Goal: Obtain resource: Download file/media

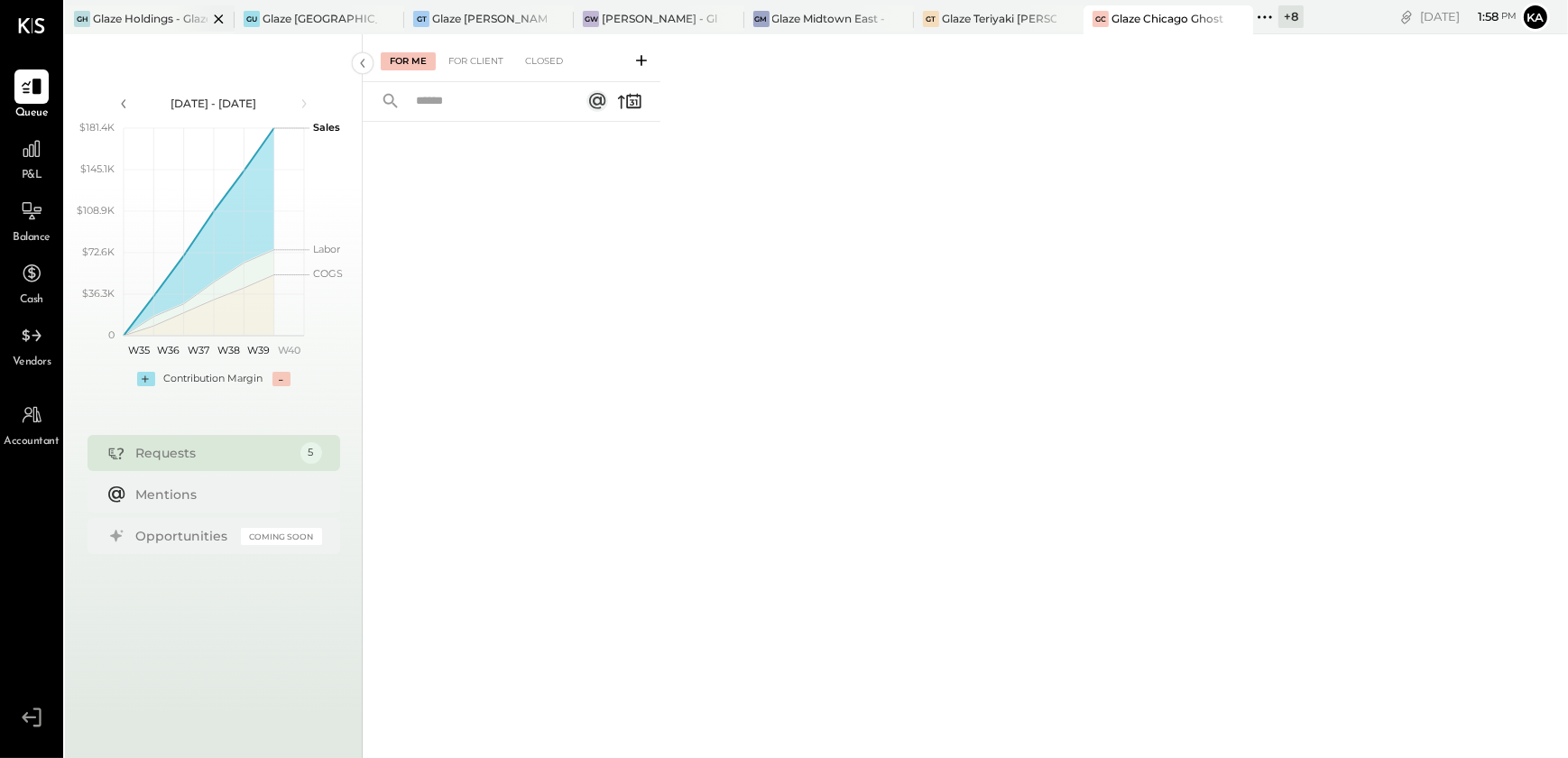
click at [173, 17] on div at bounding box center [203, 19] width 63 height 26
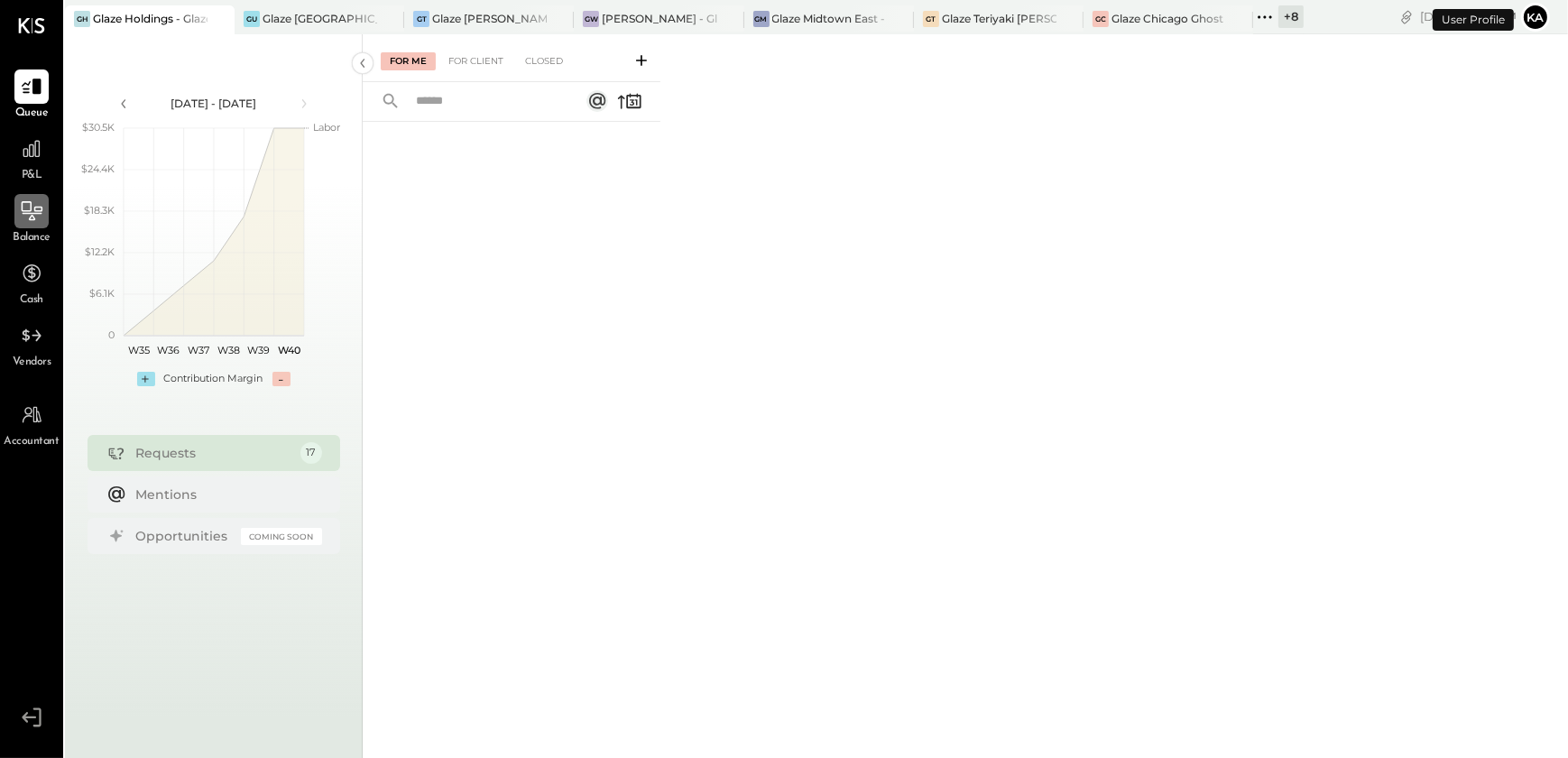
click at [30, 205] on icon at bounding box center [32, 211] width 21 height 19
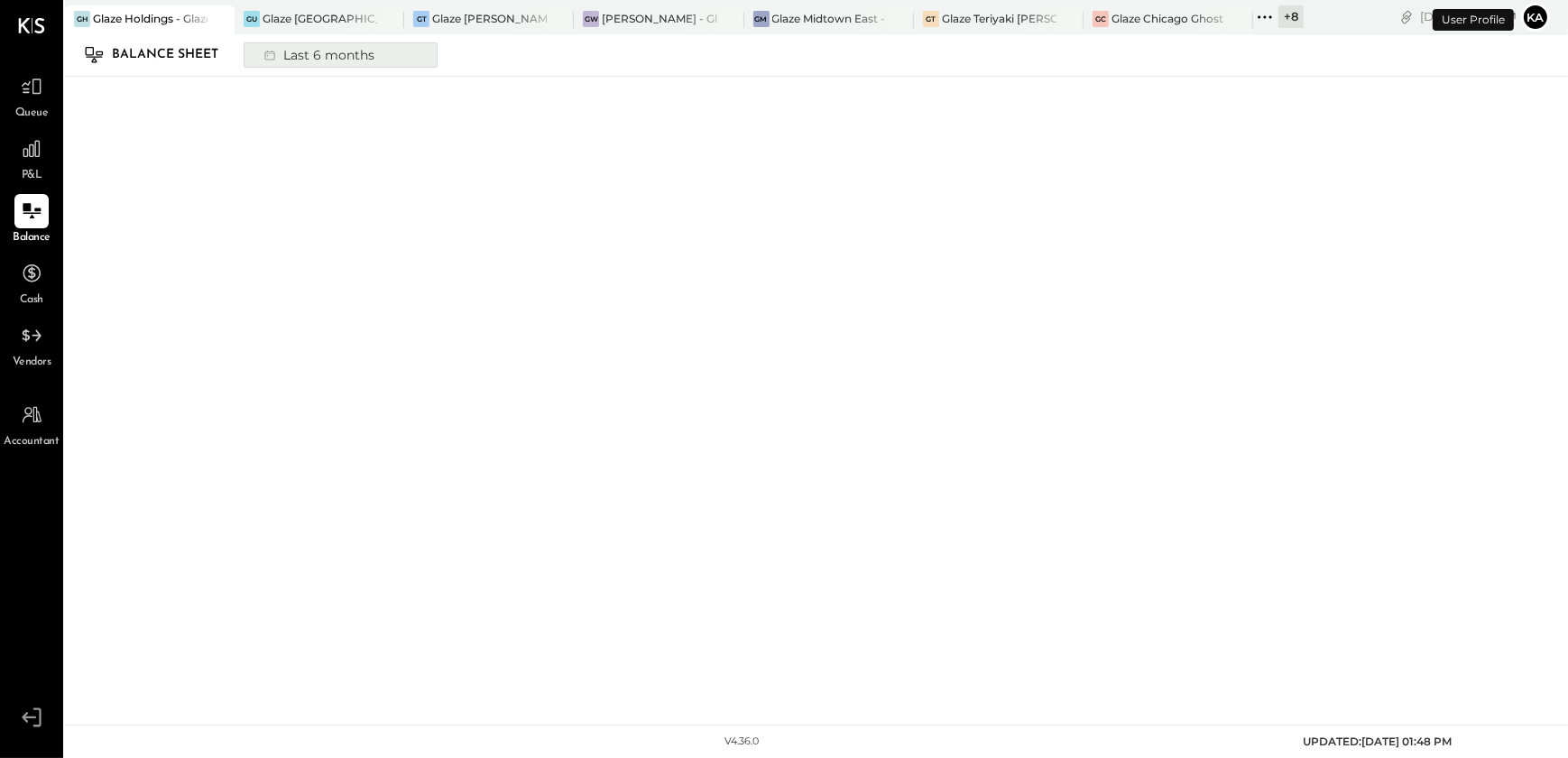
click at [365, 59] on div "Last 6 months" at bounding box center [318, 55] width 128 height 24
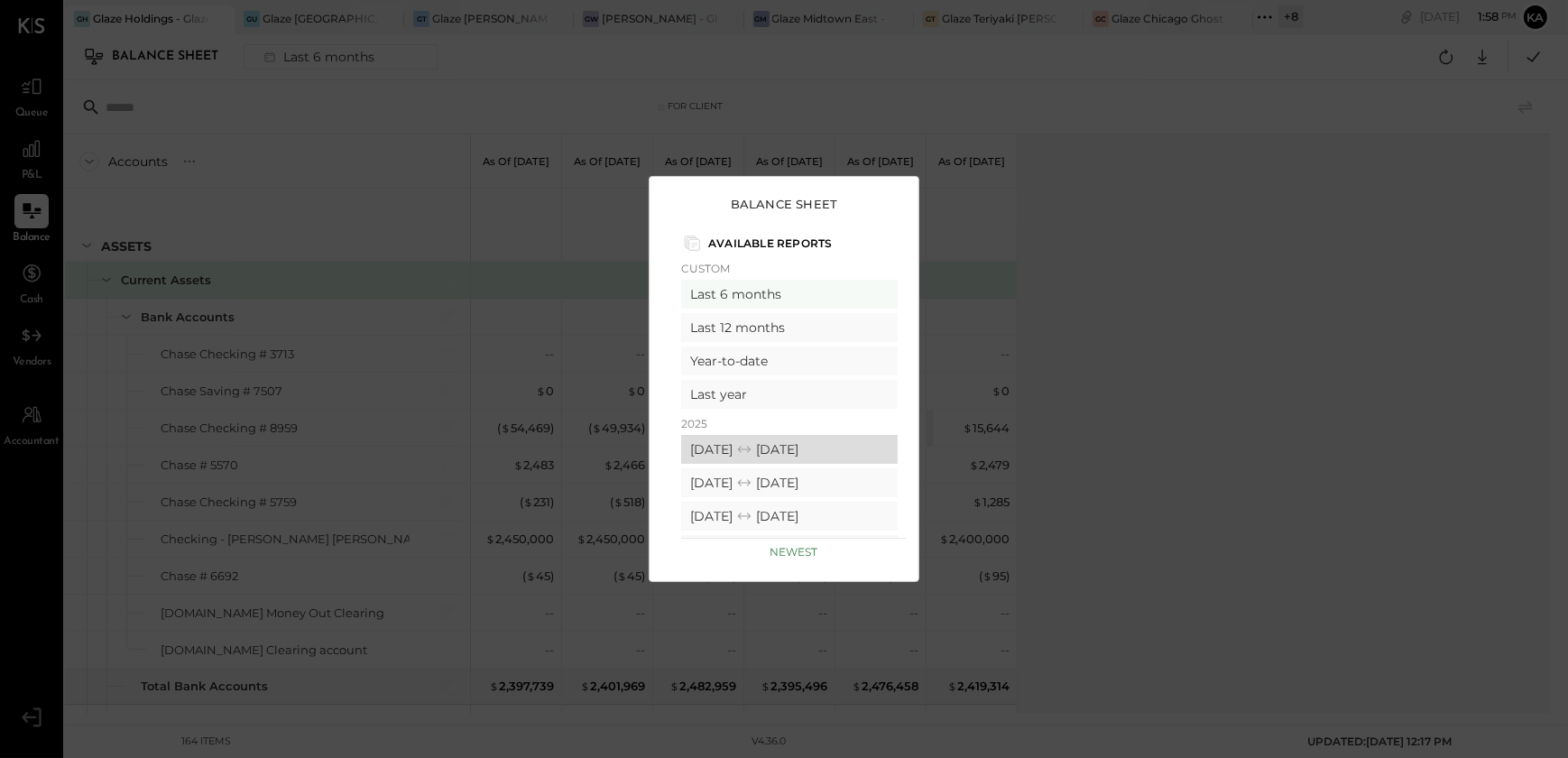
click at [753, 446] on icon at bounding box center [744, 448] width 18 height 18
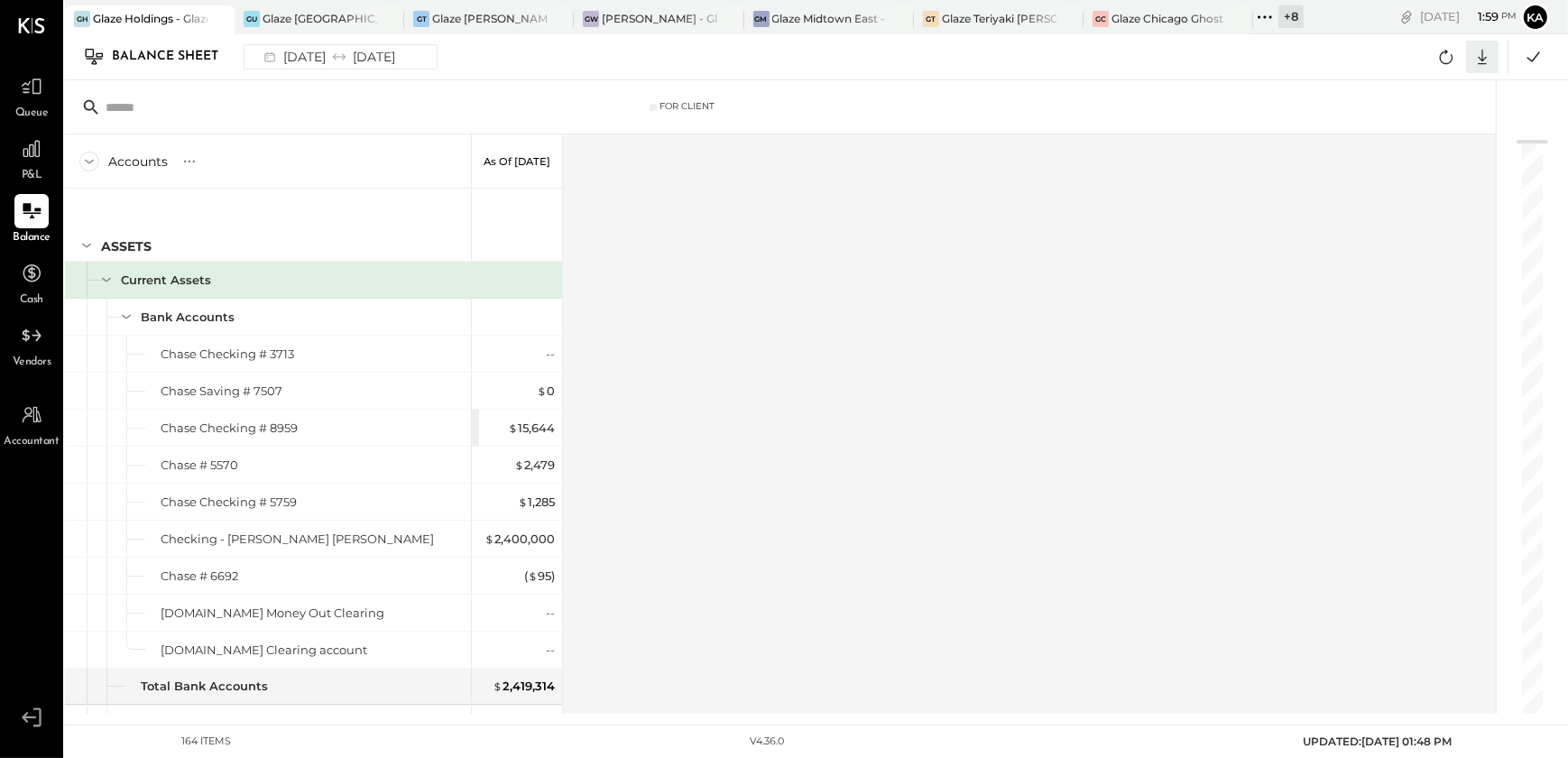
click at [1488, 53] on icon at bounding box center [1482, 57] width 24 height 24
click at [1442, 157] on div "Excel" at bounding box center [1425, 162] width 144 height 38
click at [300, 23] on div "Glaze [GEOGRAPHIC_DATA] - 110 Uni" at bounding box center [319, 18] width 114 height 15
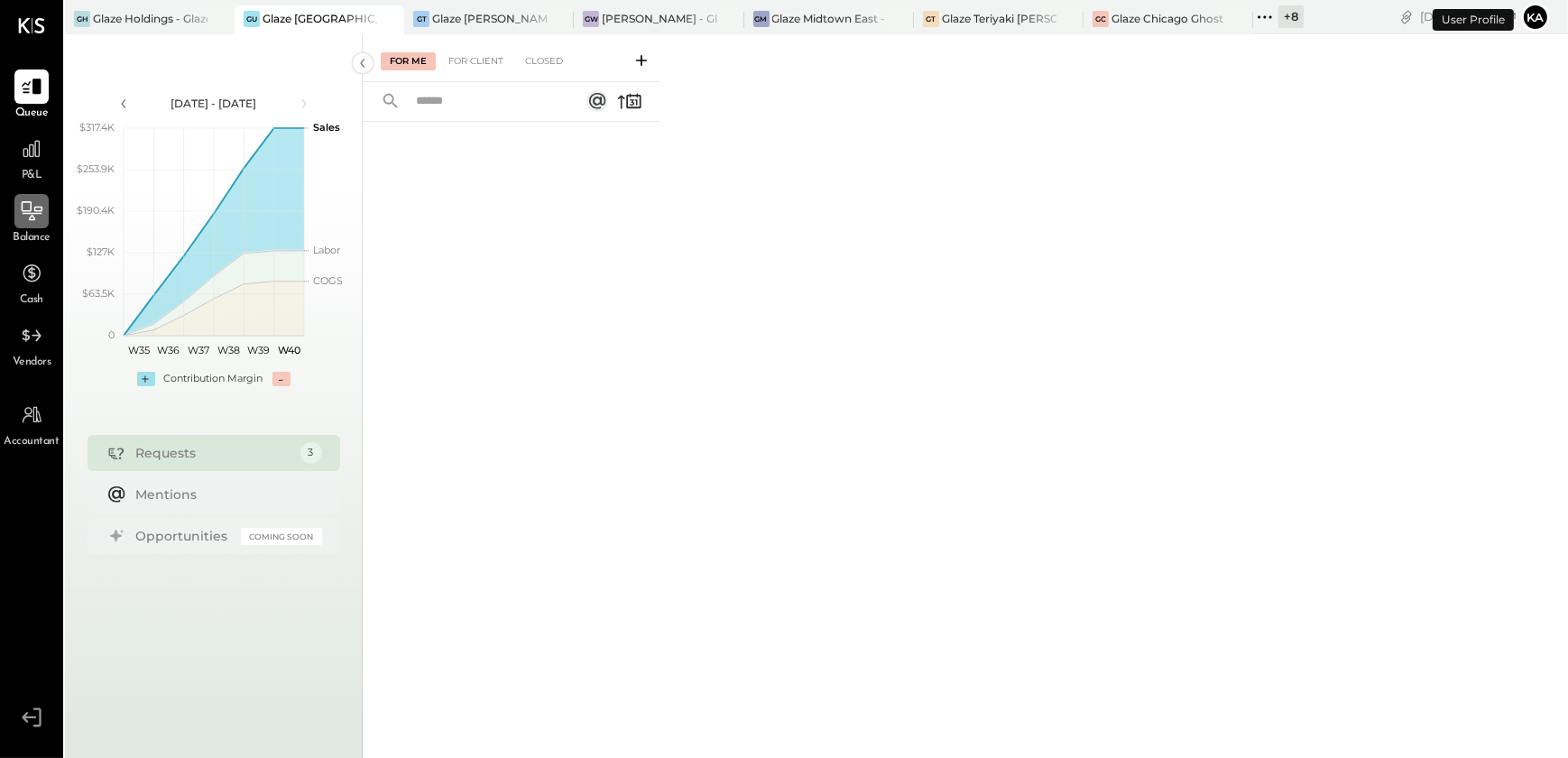
click at [25, 215] on icon at bounding box center [31, 211] width 24 height 24
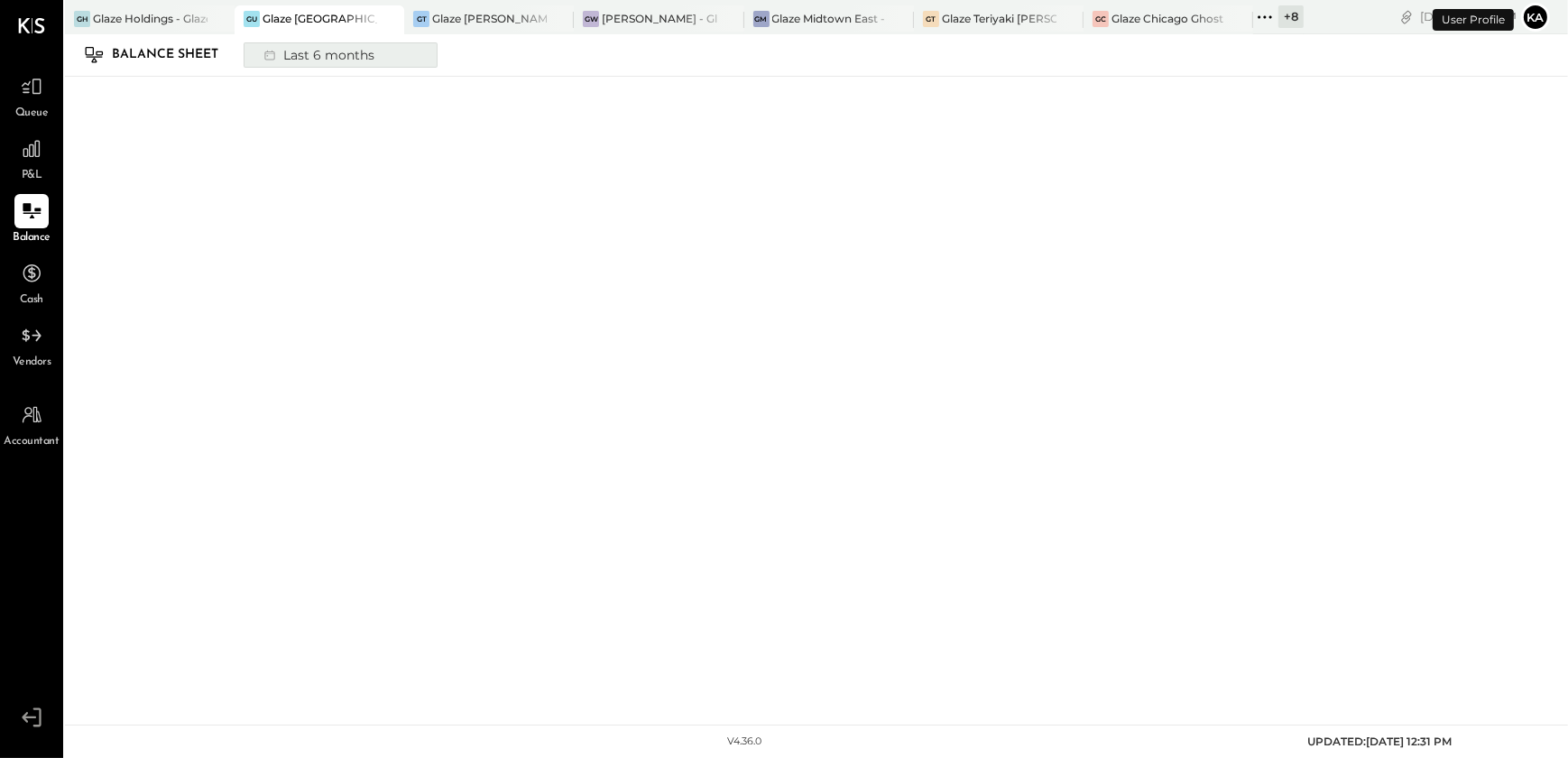
click at [355, 43] on div "Last 6 months" at bounding box center [318, 55] width 128 height 24
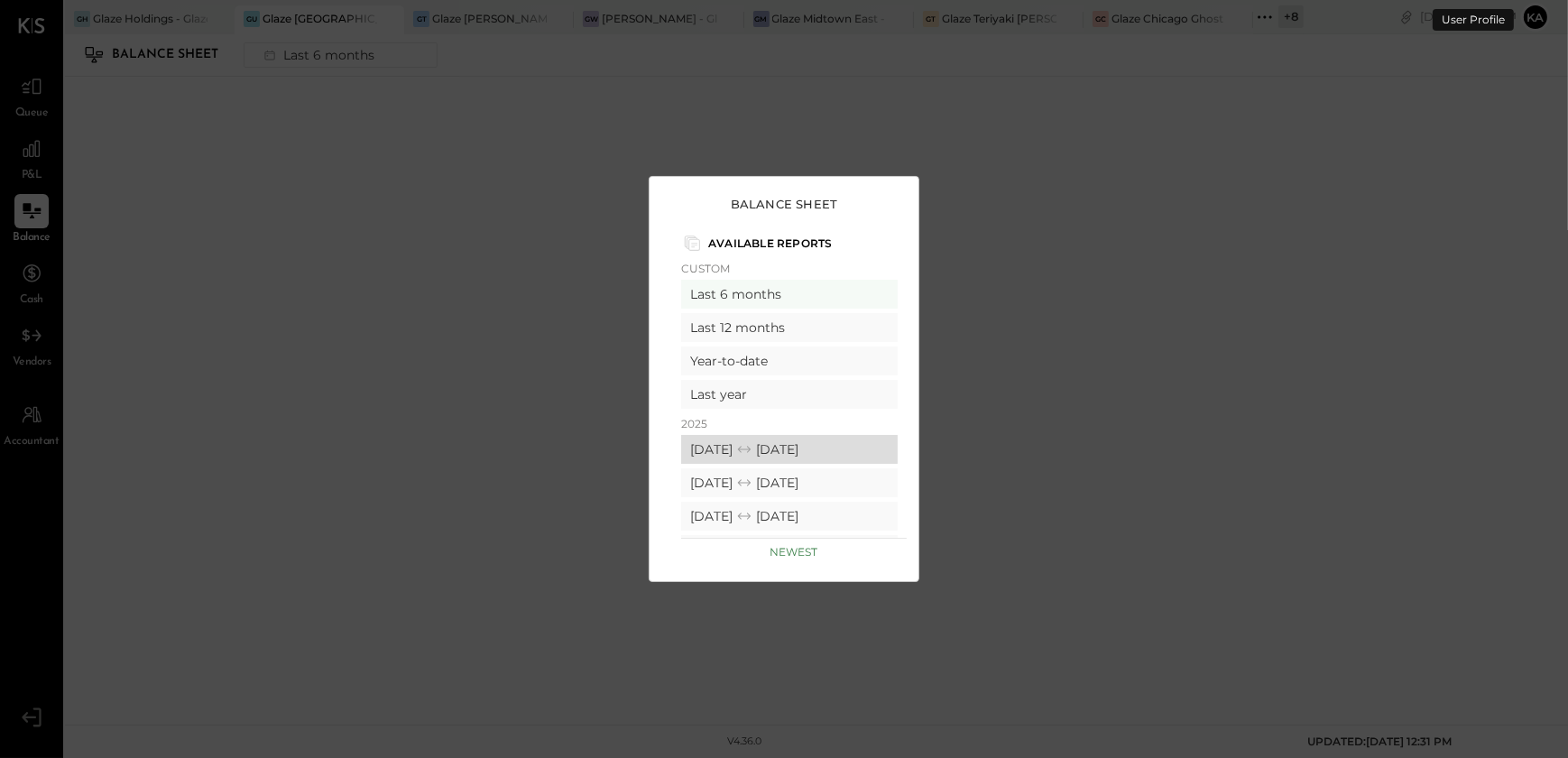
click at [750, 446] on icon at bounding box center [744, 448] width 12 height 7
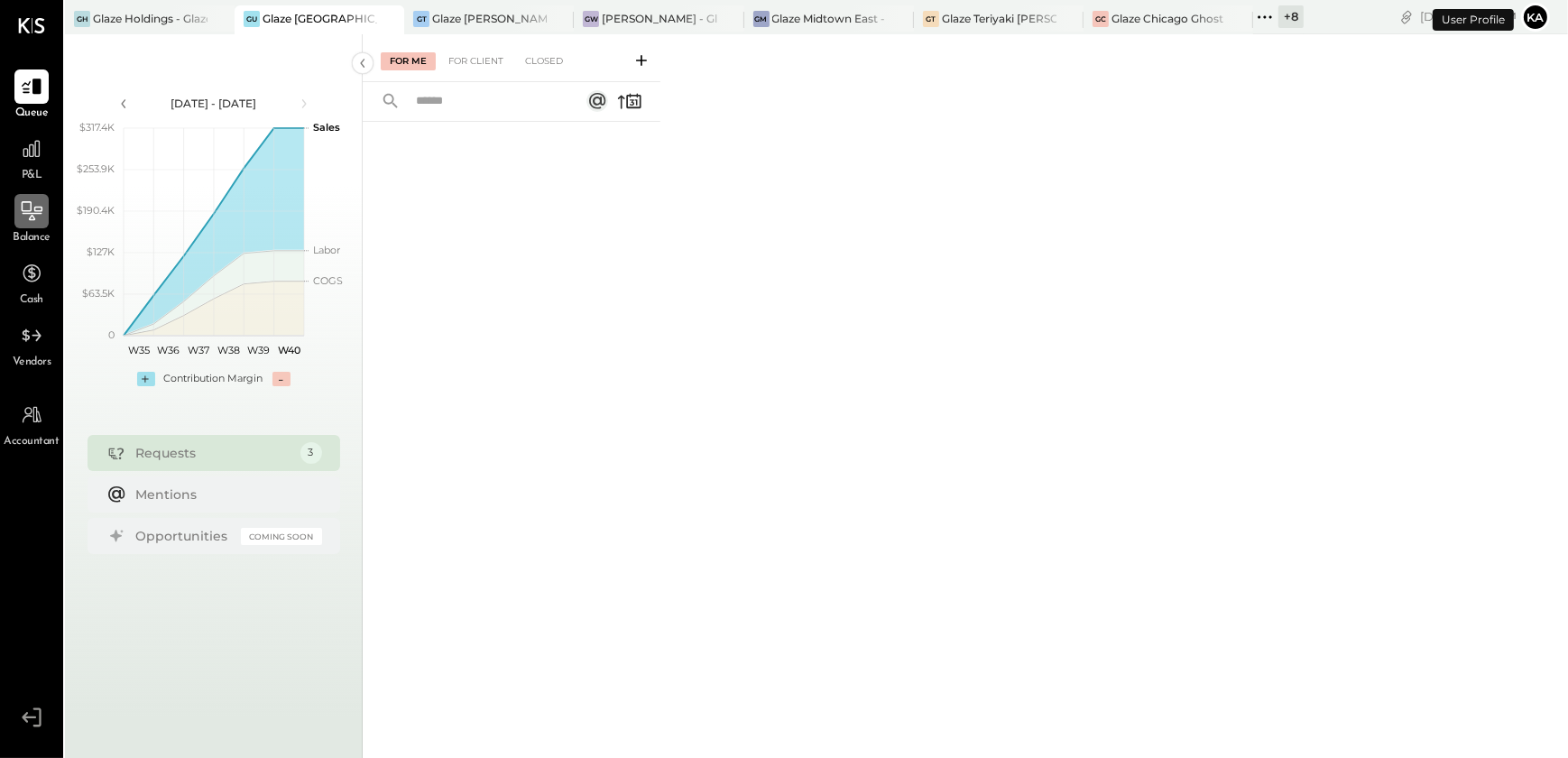
click at [33, 220] on icon at bounding box center [31, 211] width 24 height 24
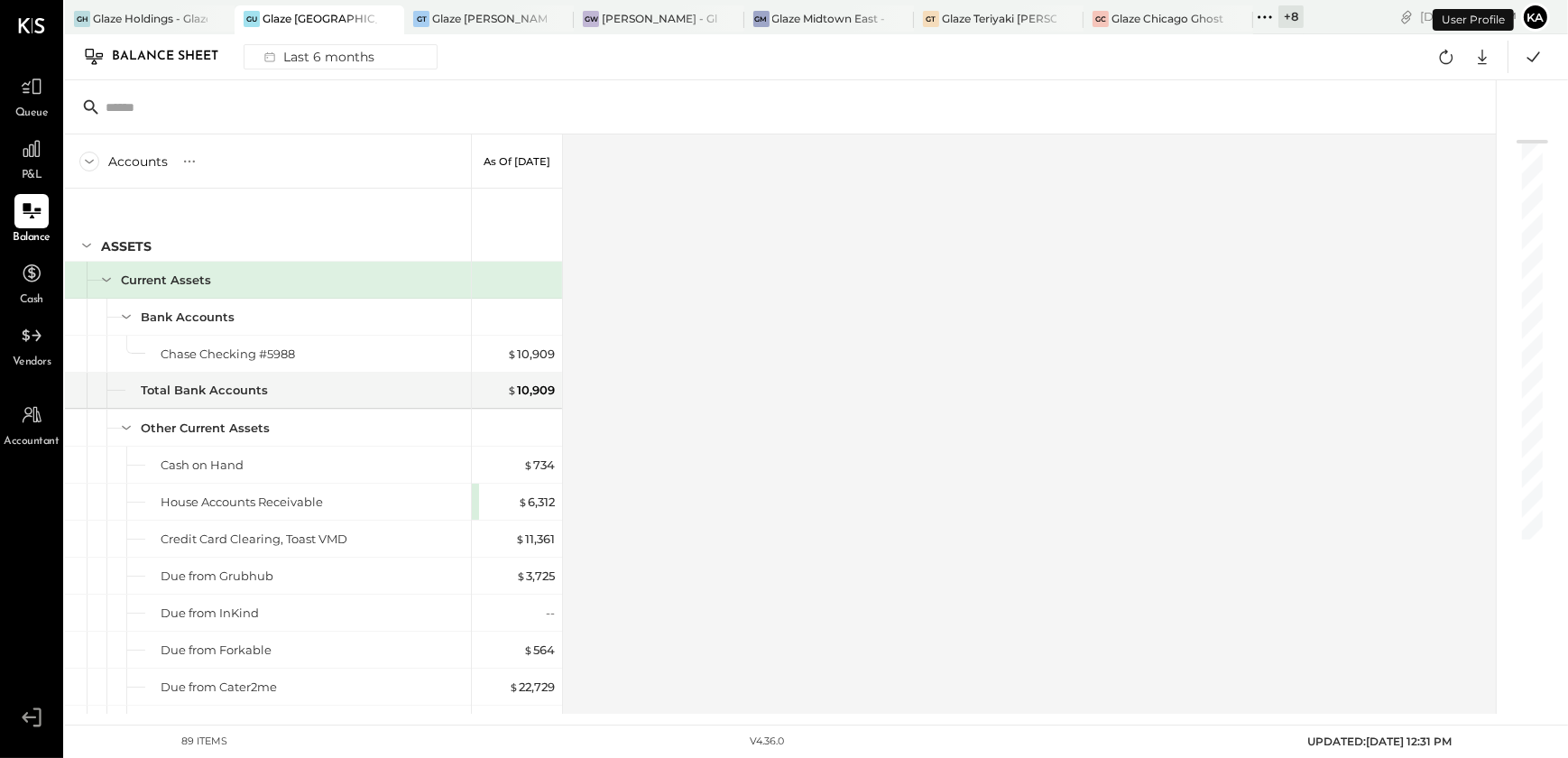
click at [302, 71] on div "Balance Sheet Last 6 months Google Sheets Excel" at bounding box center [817, 57] width 1503 height 46
click at [302, 63] on div "Last 6 months" at bounding box center [318, 57] width 128 height 24
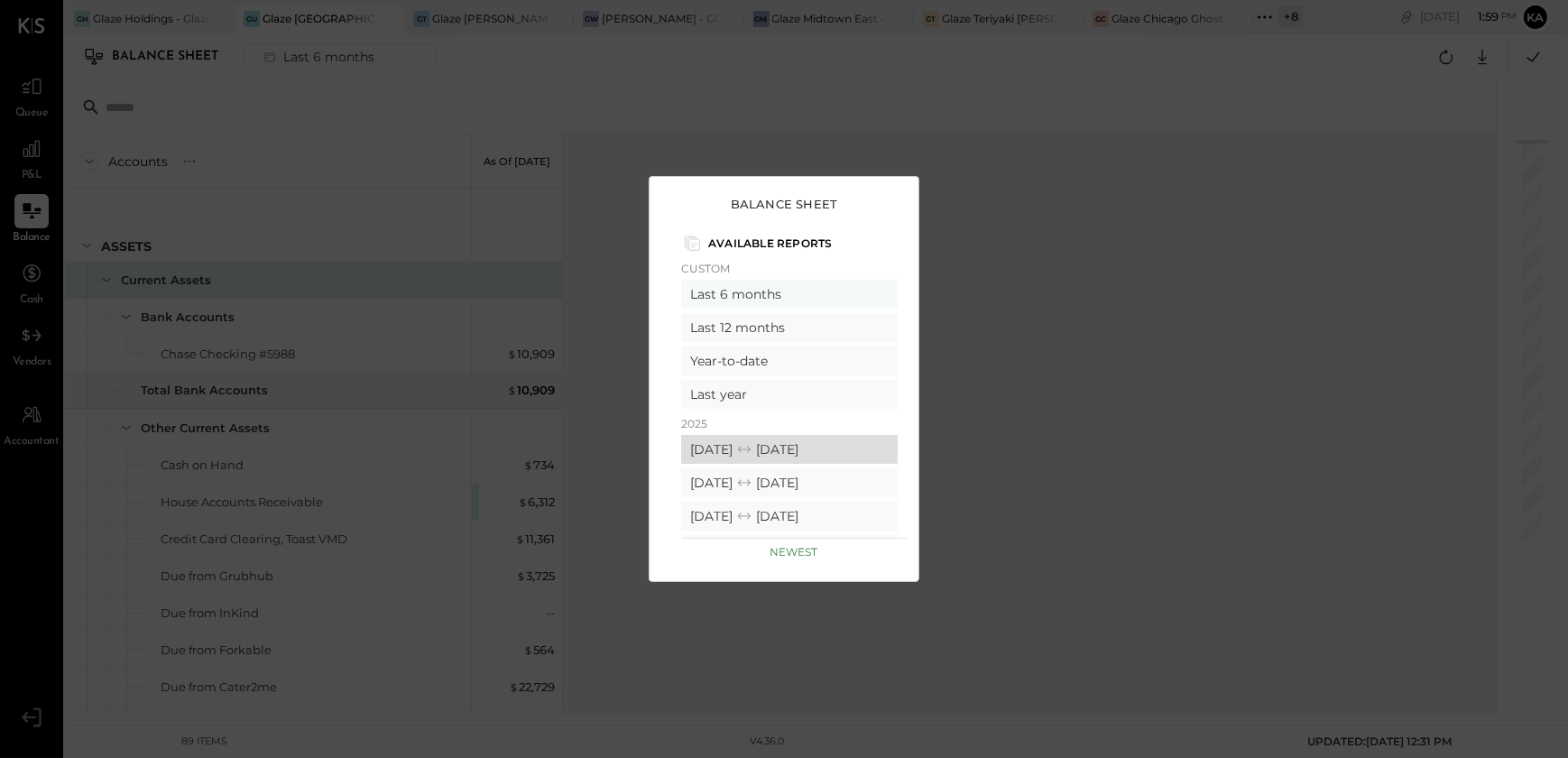
click at [749, 454] on div "[DATE] [DATE]" at bounding box center [789, 449] width 216 height 29
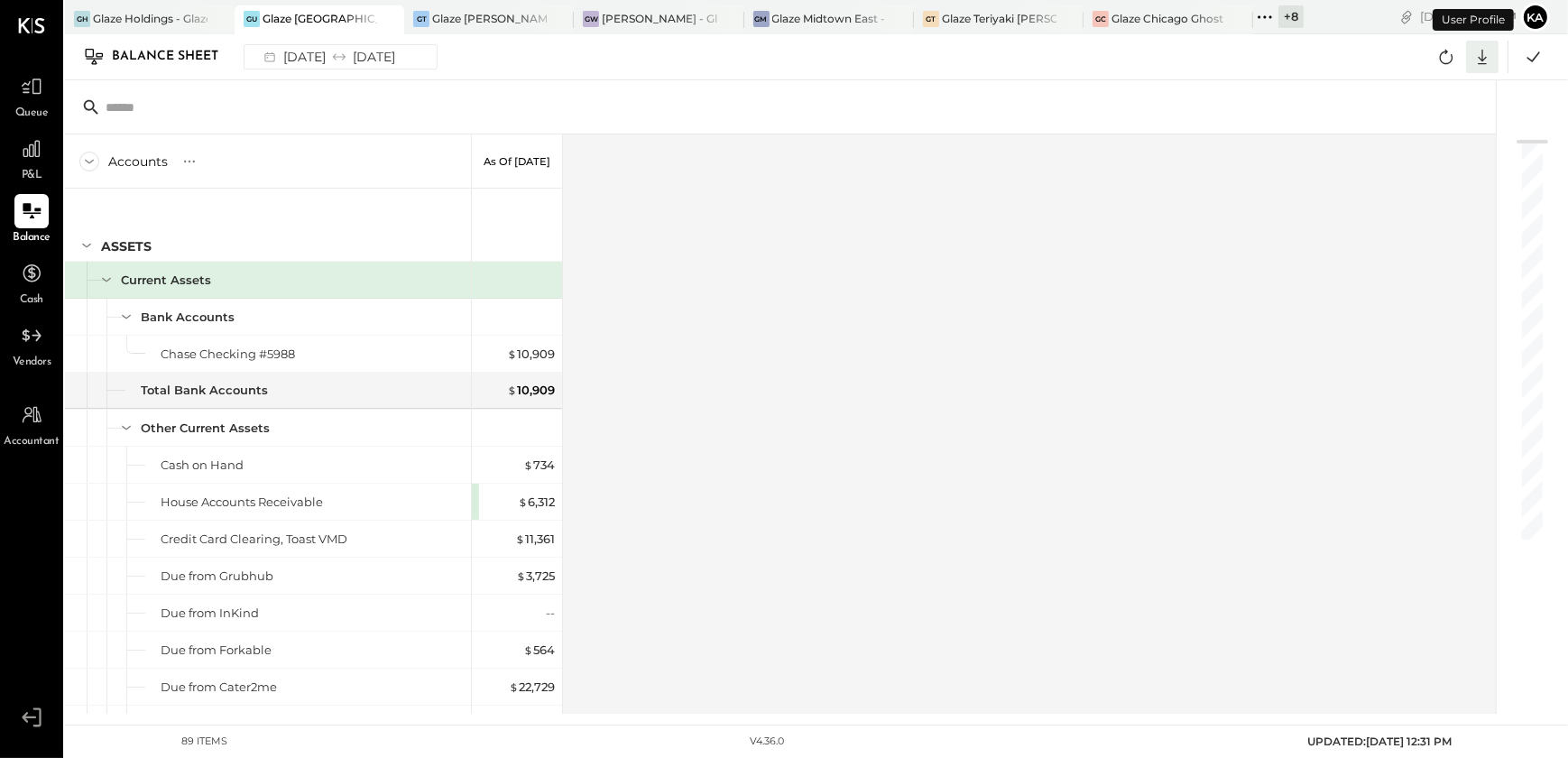
drag, startPoint x: 1489, startPoint y: 55, endPoint x: 1479, endPoint y: 59, distance: 10.8
click at [1485, 55] on icon at bounding box center [1482, 57] width 24 height 24
click at [1399, 162] on div "Excel" at bounding box center [1425, 162] width 144 height 38
click at [495, 22] on div "Glaze [PERSON_NAME] [PERSON_NAME] LLC" at bounding box center [489, 18] width 114 height 15
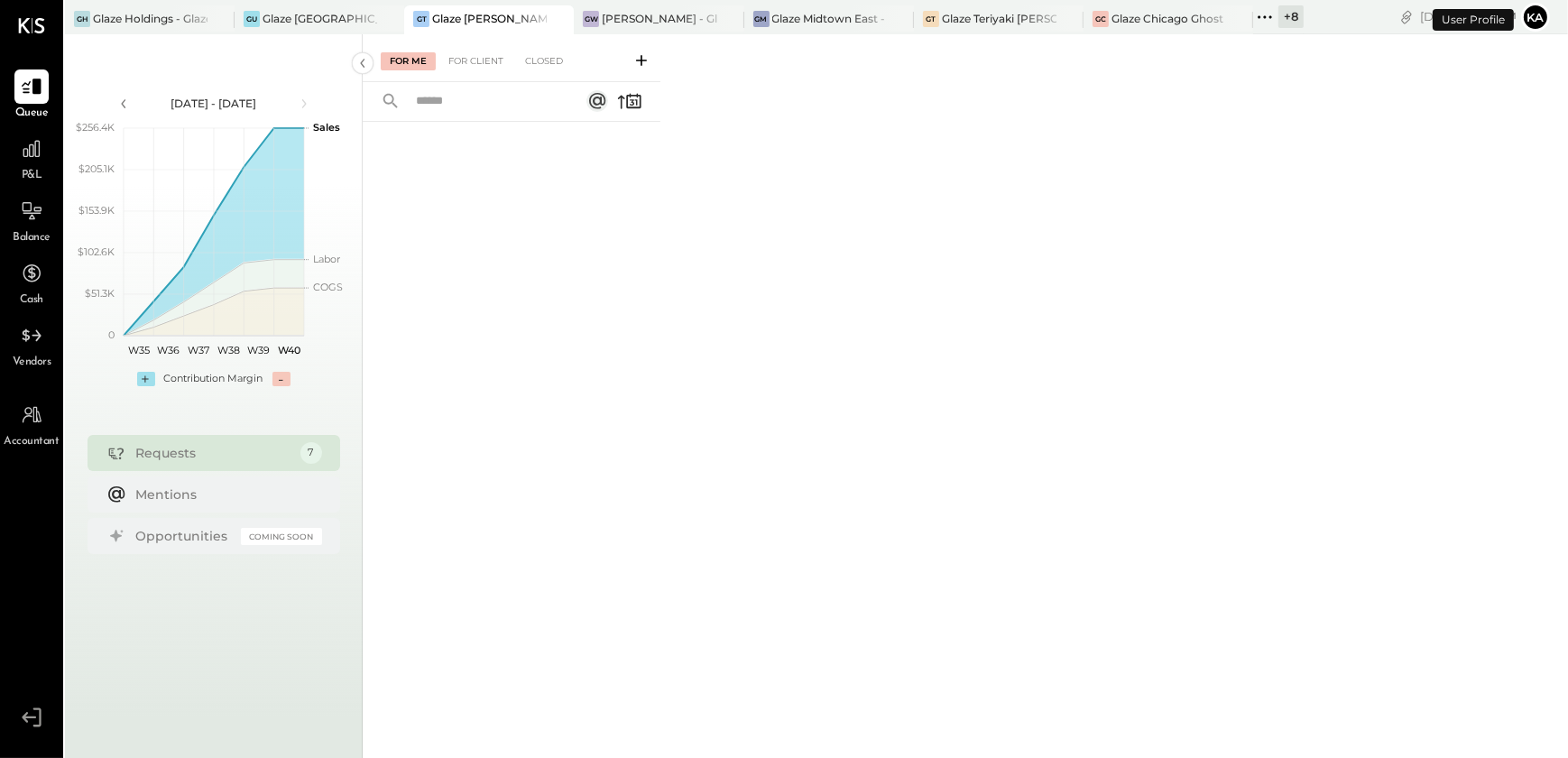
click at [12, 214] on div "Balance" at bounding box center [31, 219] width 38 height 52
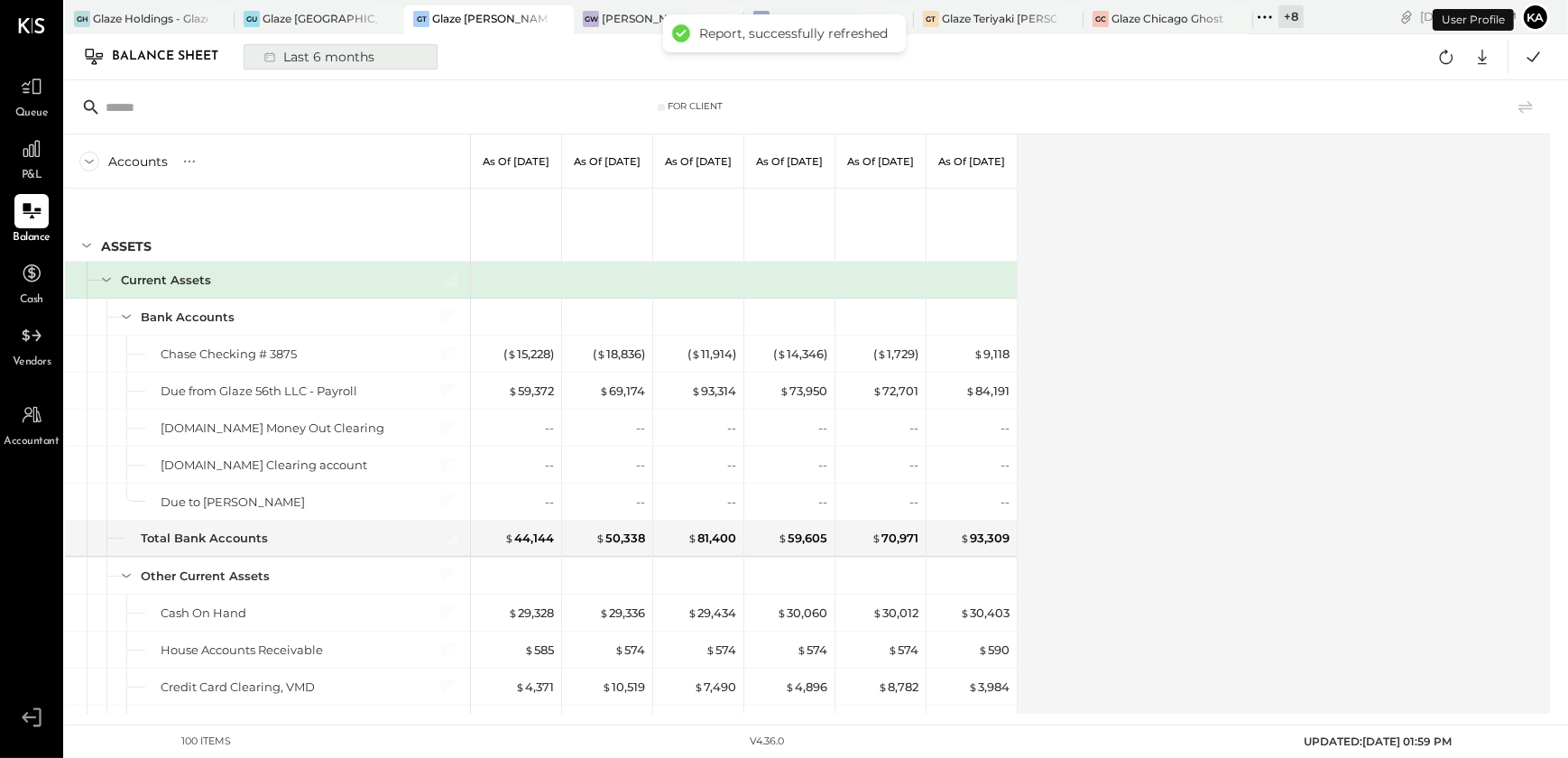
click at [310, 61] on div "Last 6 months" at bounding box center [318, 57] width 128 height 24
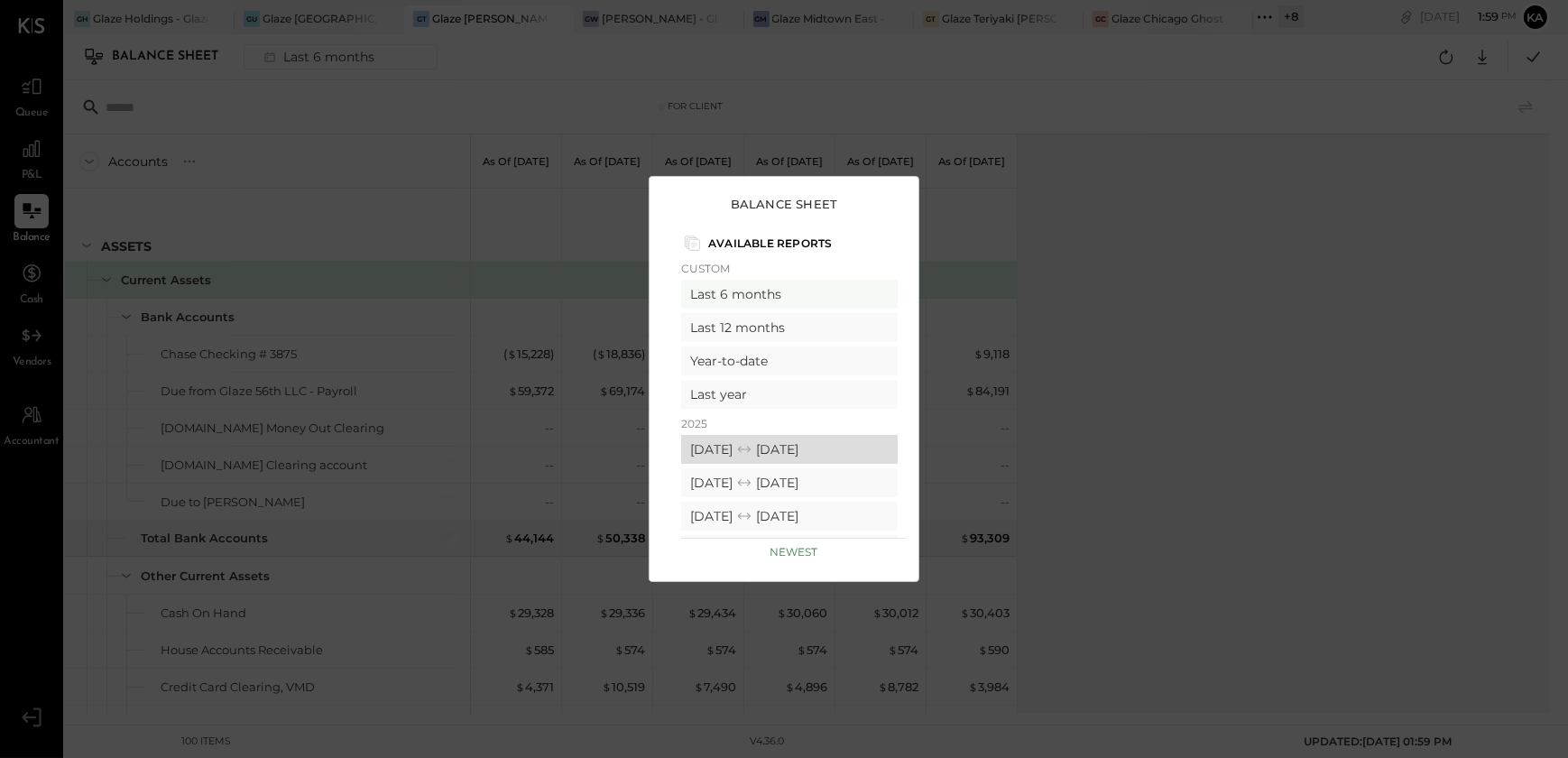
click at [750, 443] on div "[DATE] [DATE]" at bounding box center [789, 449] width 216 height 29
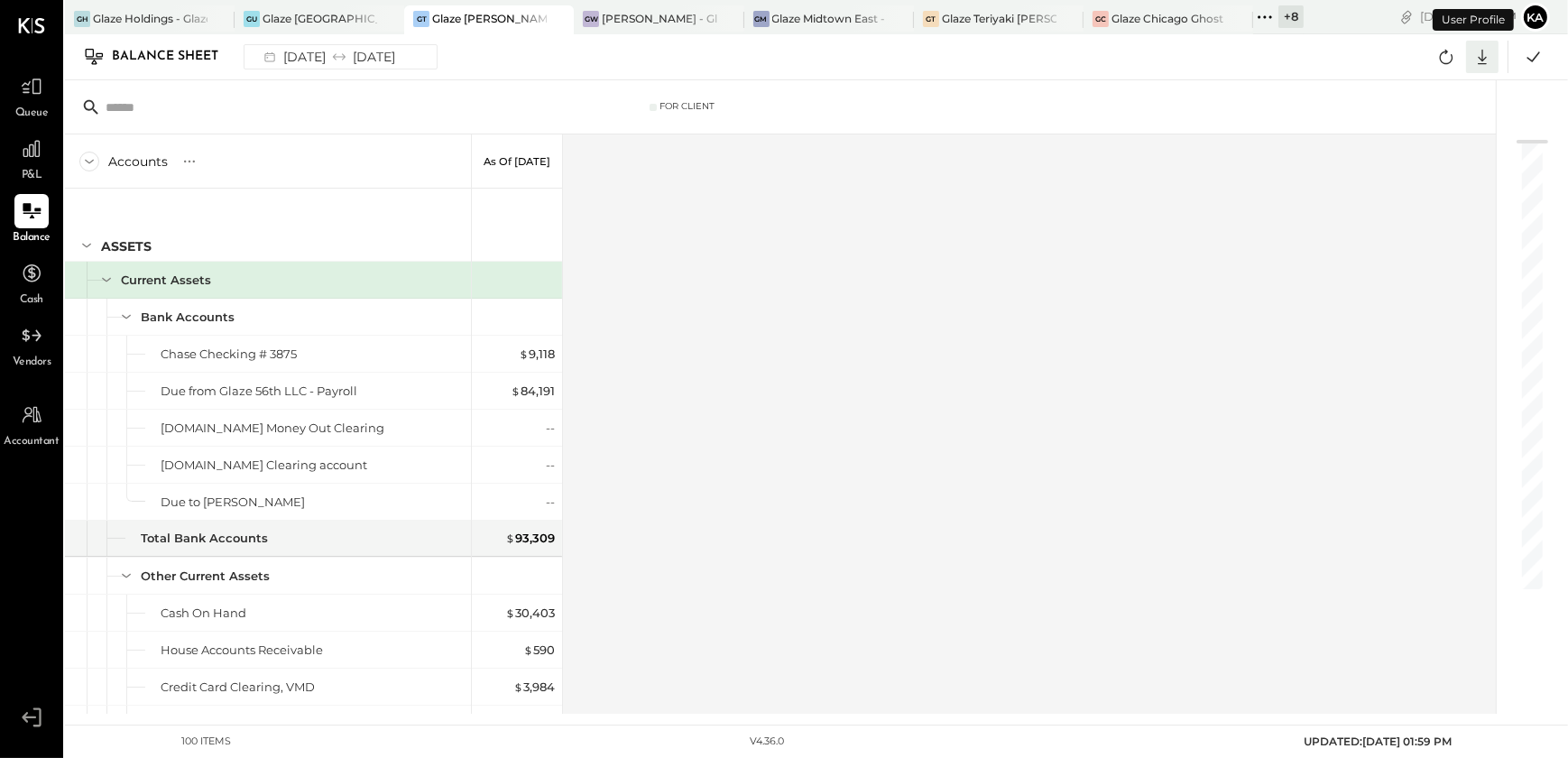
click at [1487, 58] on icon at bounding box center [1482, 57] width 24 height 24
click at [1434, 162] on div "Excel" at bounding box center [1425, 162] width 144 height 38
click at [640, 23] on div "[PERSON_NAME] - Glaze Williamsburg One LLC" at bounding box center [658, 18] width 114 height 15
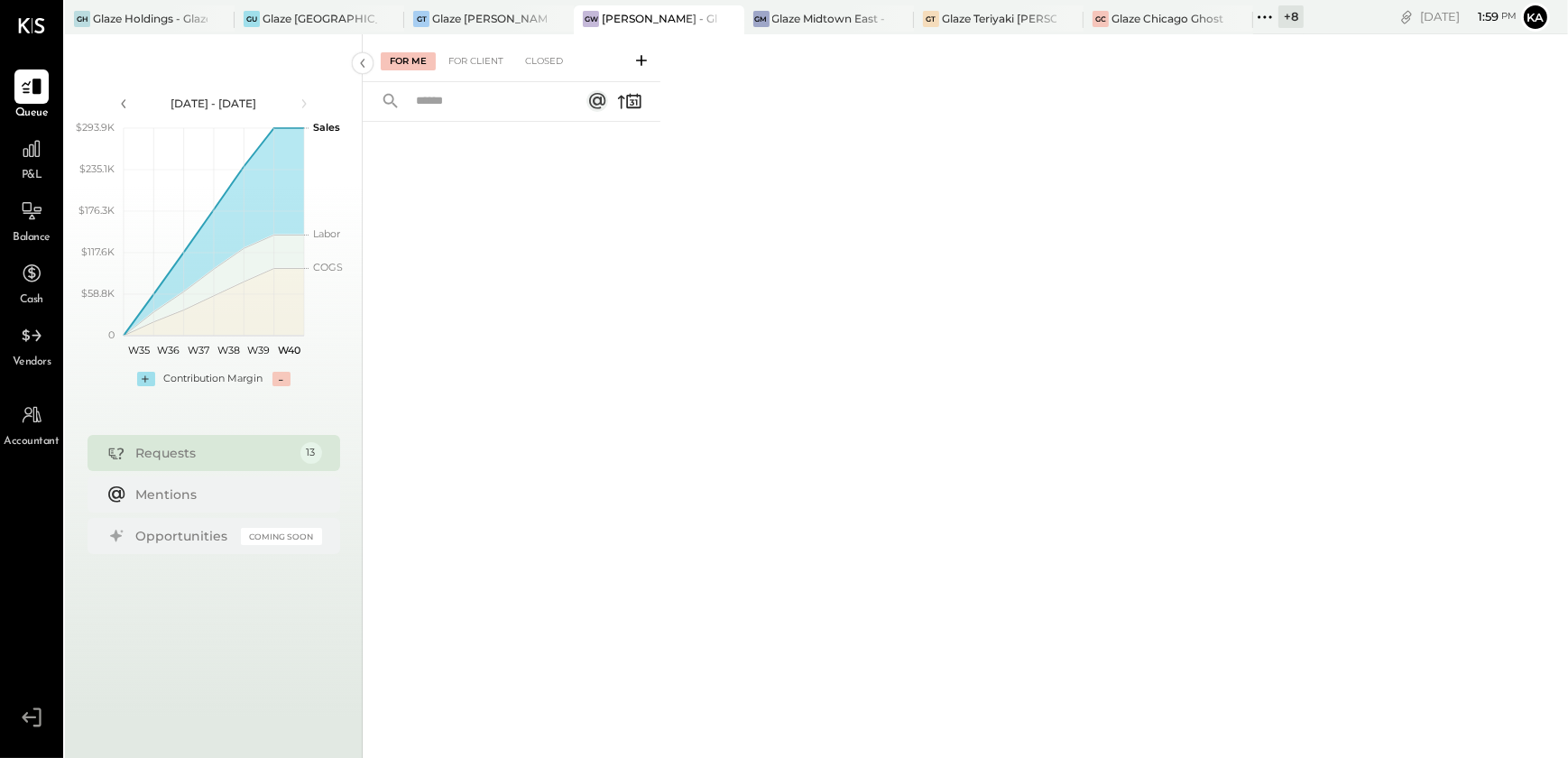
click at [30, 230] on span "Balance" at bounding box center [31, 238] width 38 height 16
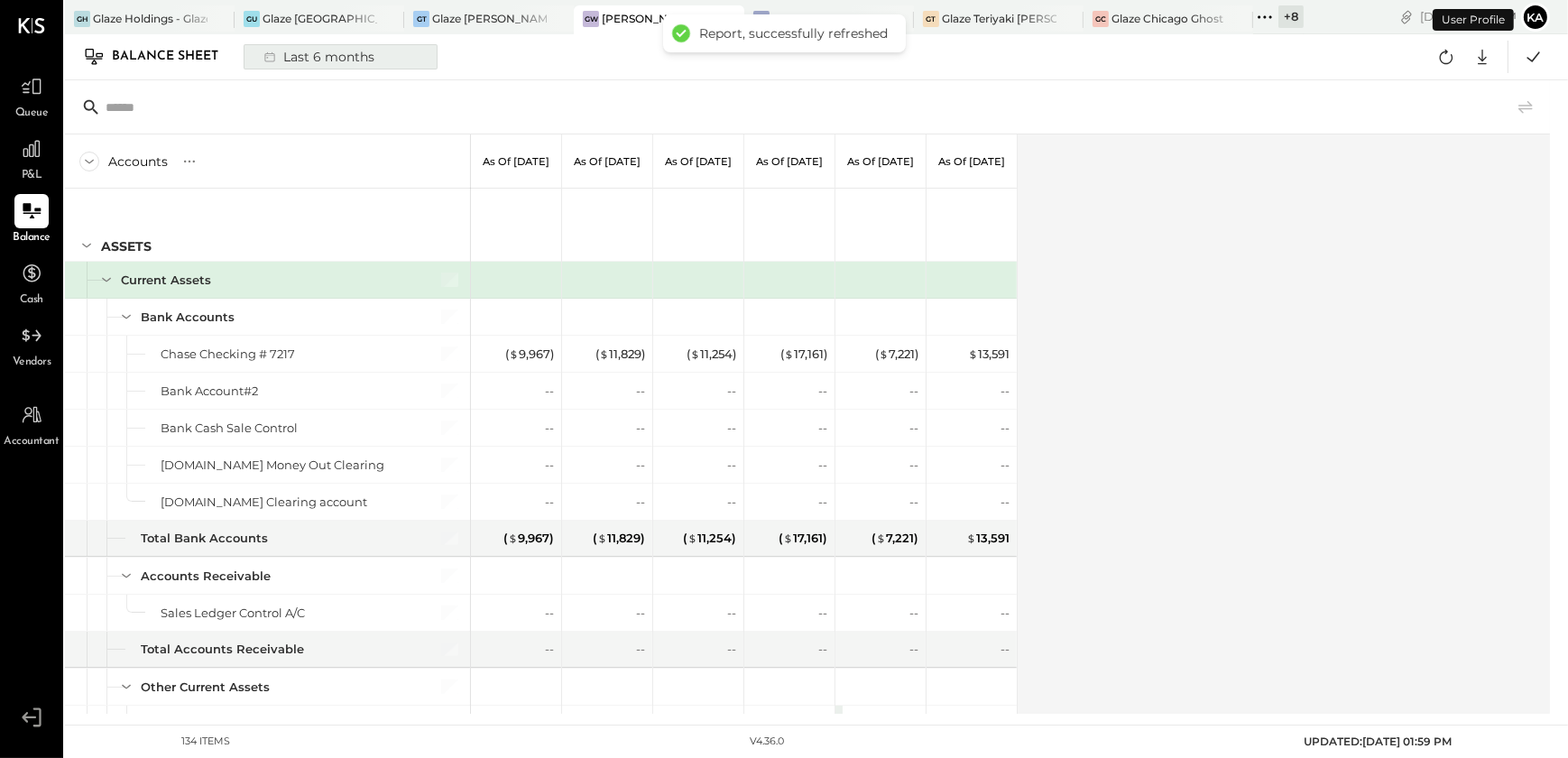
click at [358, 53] on div "Last 6 months" at bounding box center [318, 57] width 128 height 24
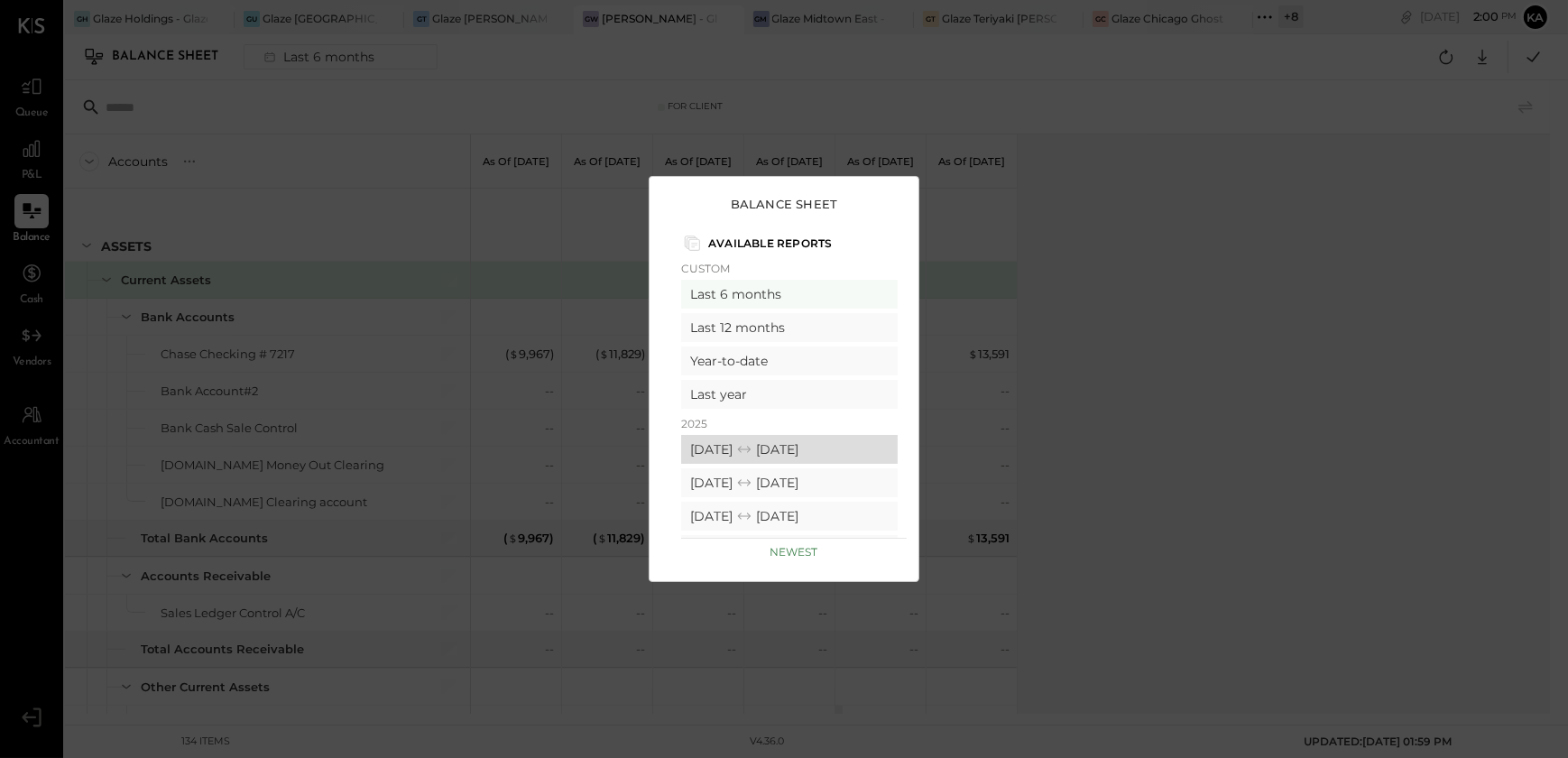
click at [750, 441] on div "[DATE] [DATE]" at bounding box center [789, 449] width 216 height 29
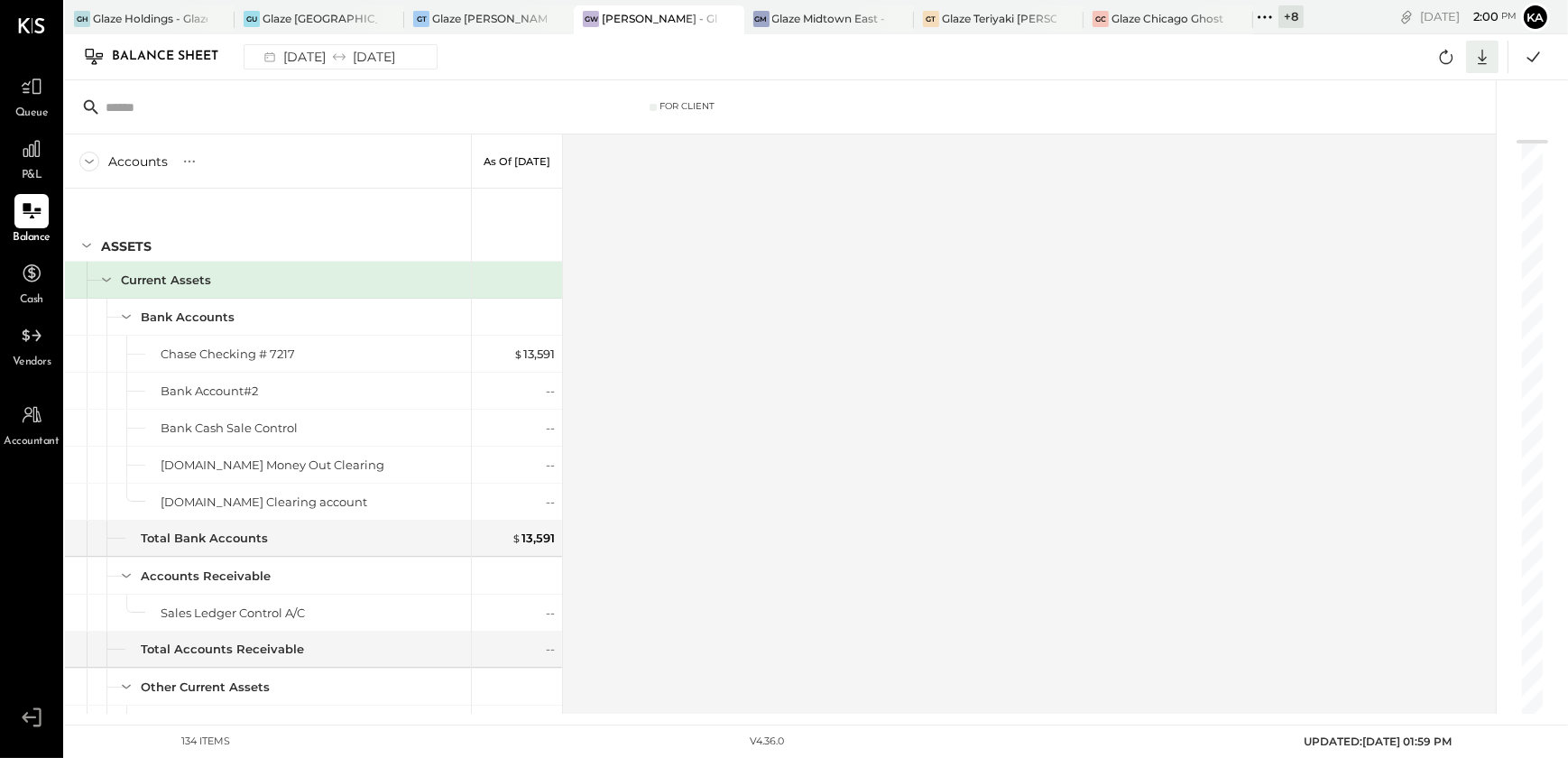
click at [1483, 51] on icon at bounding box center [1482, 57] width 24 height 24
drag, startPoint x: 1435, startPoint y: 156, endPoint x: 1425, endPoint y: 160, distance: 10.8
click at [1435, 156] on div "Excel" at bounding box center [1425, 162] width 144 height 38
click at [840, 16] on div "Glaze Midtown East - Glaze Lexington One LLC" at bounding box center [829, 18] width 114 height 15
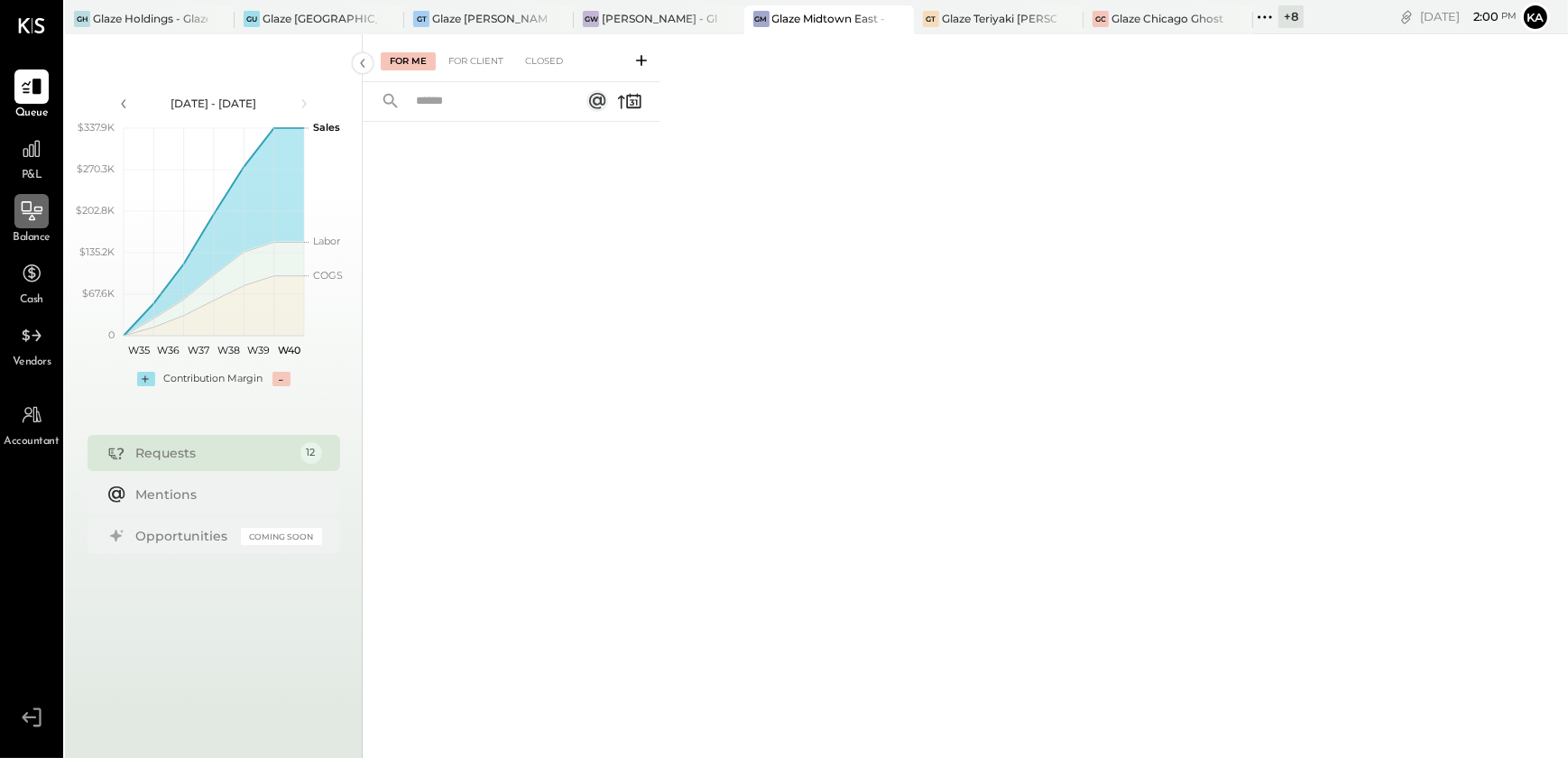
click at [31, 224] on div at bounding box center [31, 211] width 34 height 34
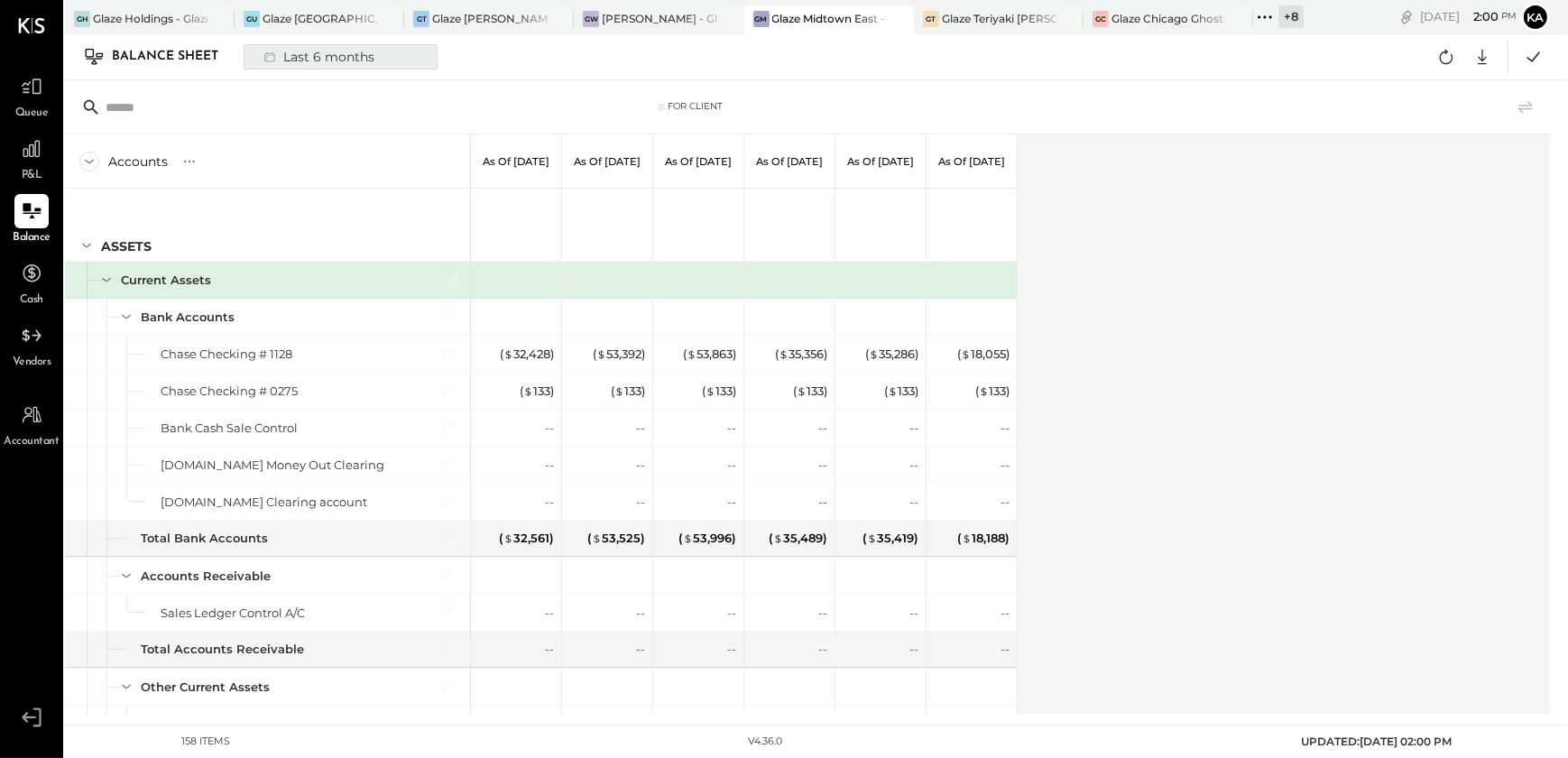
click at [347, 60] on div "Last 6 months" at bounding box center [318, 57] width 128 height 24
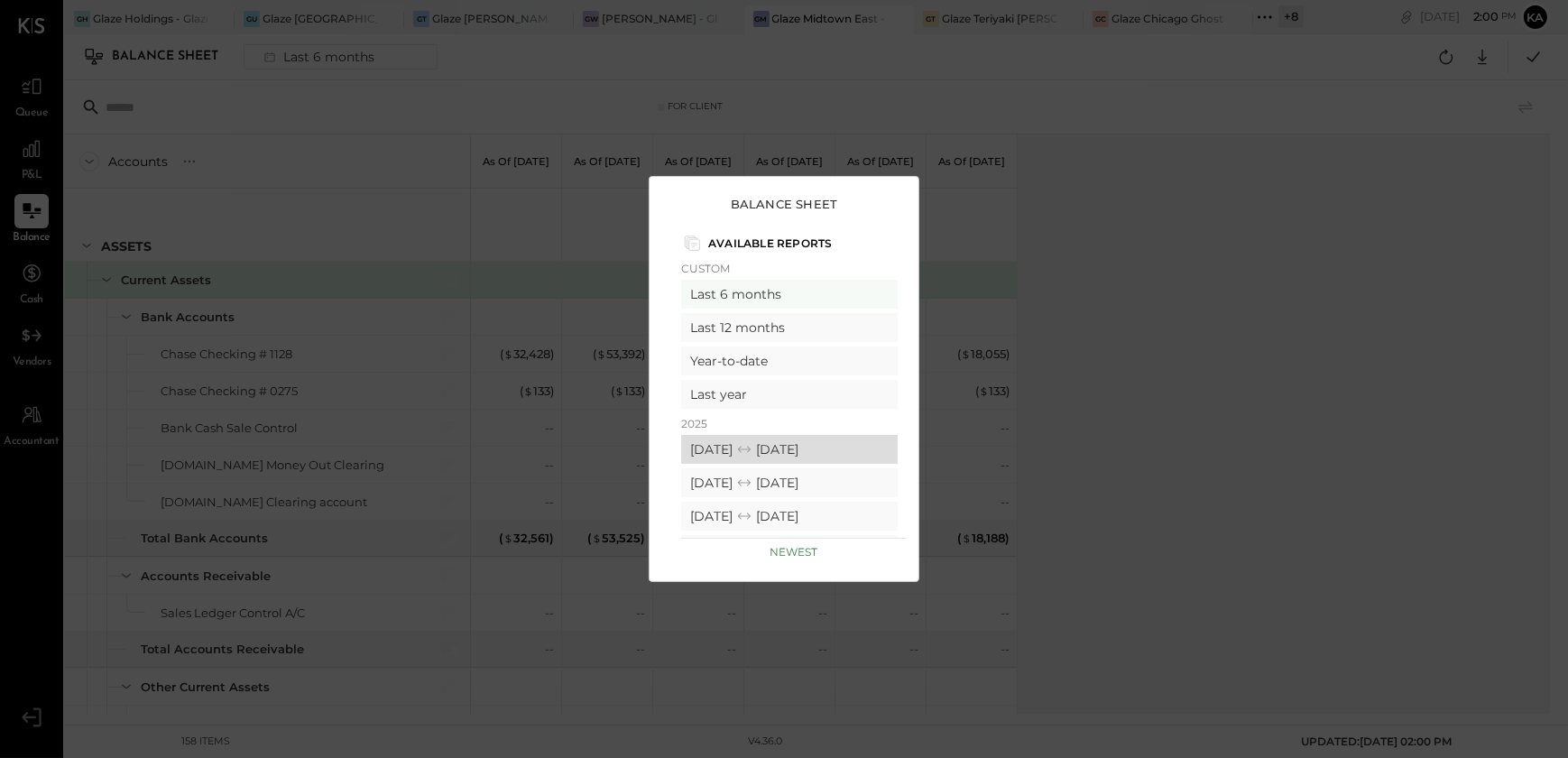
click at [753, 440] on icon at bounding box center [744, 448] width 18 height 18
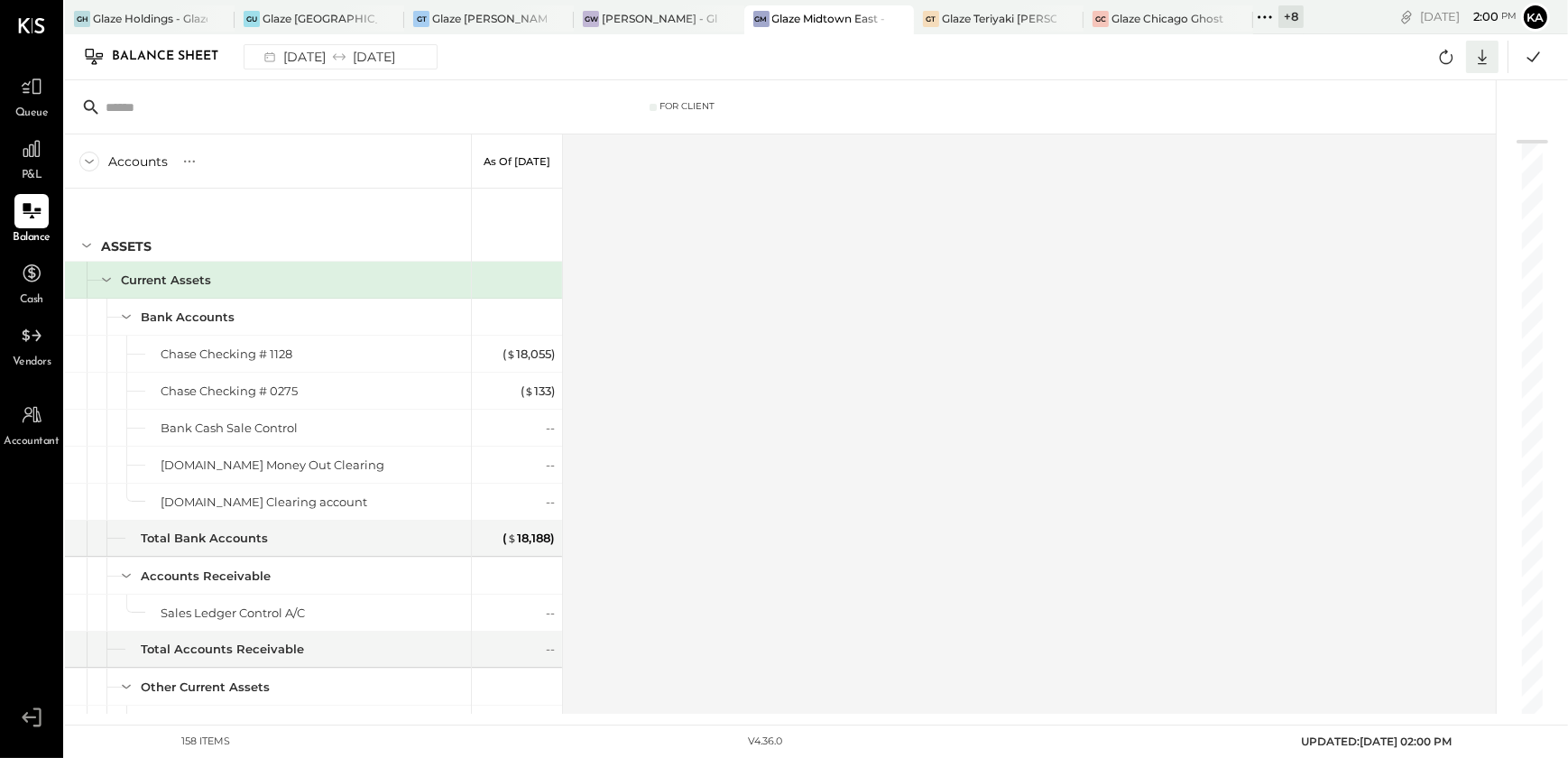
click at [1484, 54] on icon at bounding box center [1482, 57] width 24 height 24
click at [1445, 154] on div "Excel" at bounding box center [1425, 162] width 144 height 38
click at [1010, 15] on div "Glaze Teriyaki [PERSON_NAME] Street - [PERSON_NAME] River [PERSON_NAME] LLC" at bounding box center [999, 18] width 114 height 15
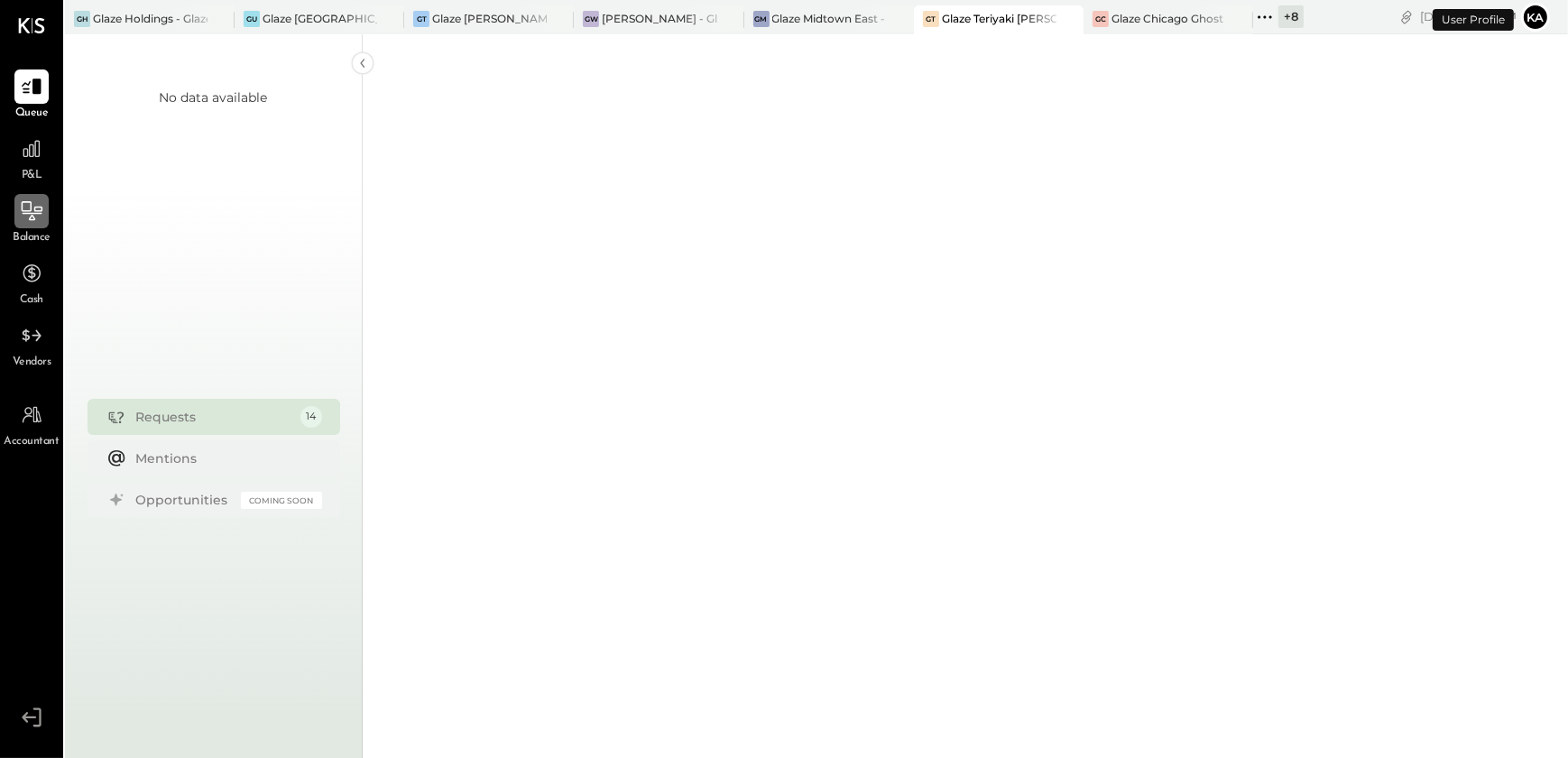
click at [27, 227] on div at bounding box center [31, 211] width 34 height 34
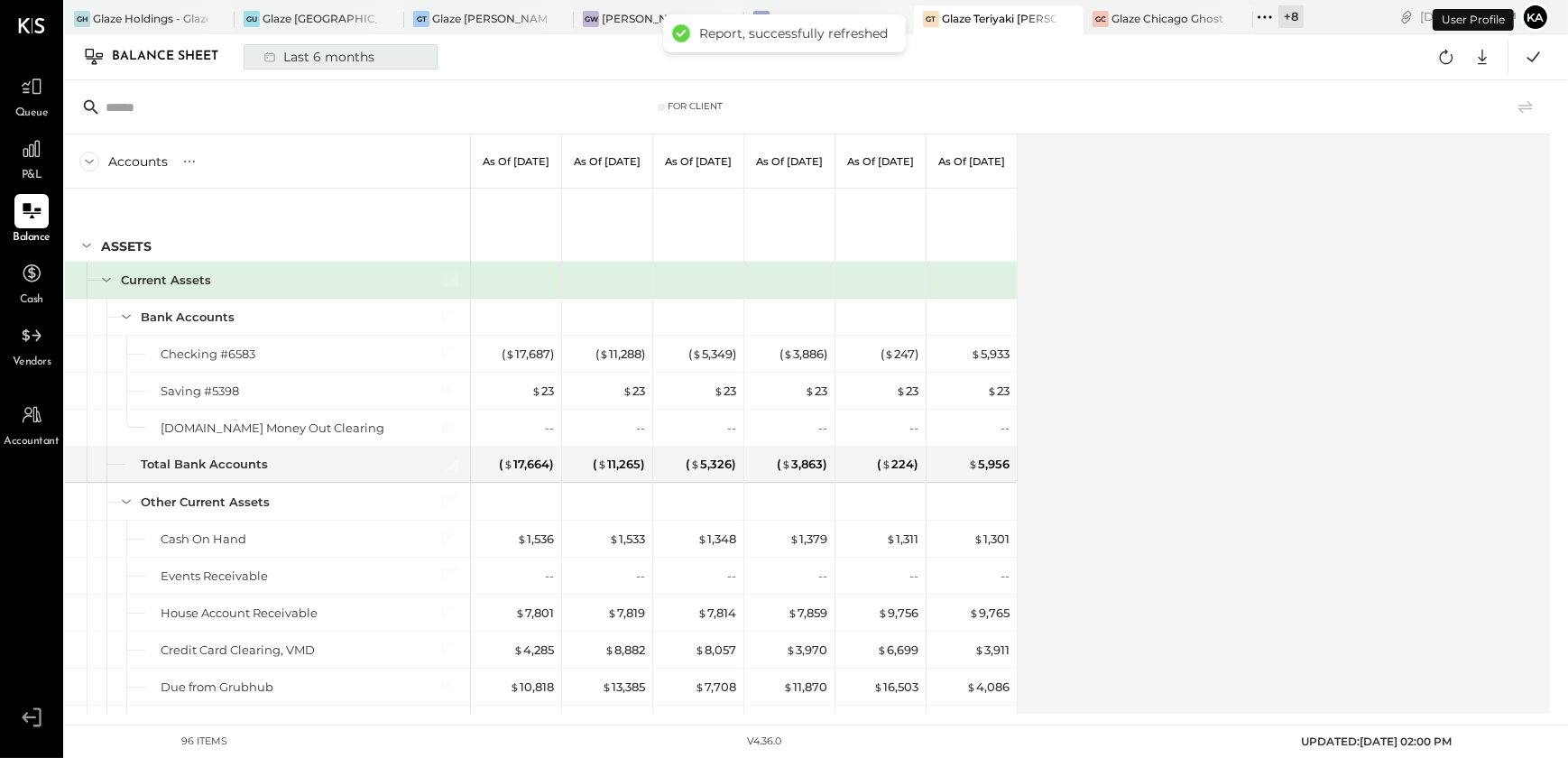
click at [316, 65] on div "Last 6 months" at bounding box center [318, 57] width 128 height 24
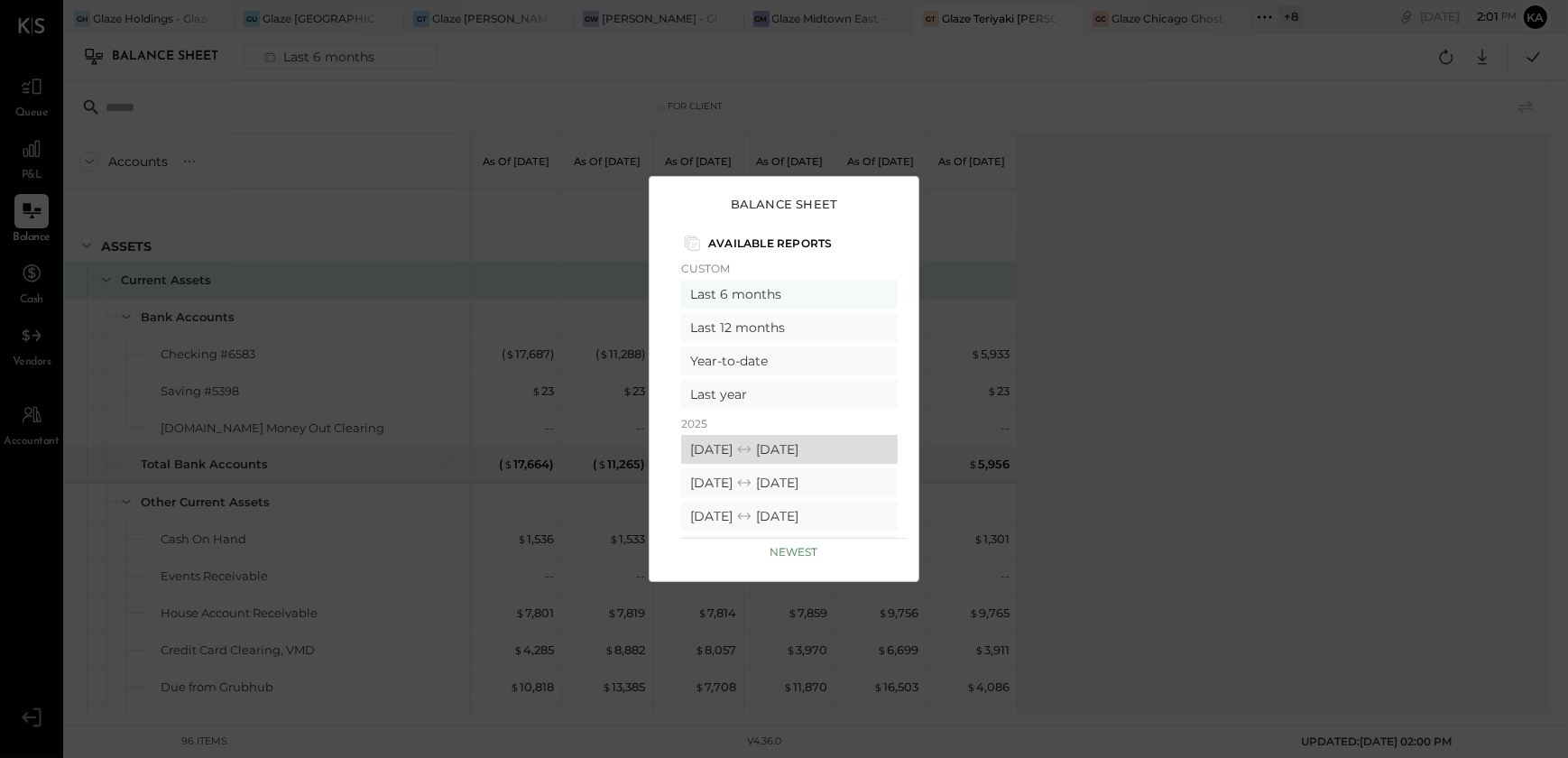
click at [757, 444] on div "[DATE] [DATE]" at bounding box center [789, 449] width 216 height 29
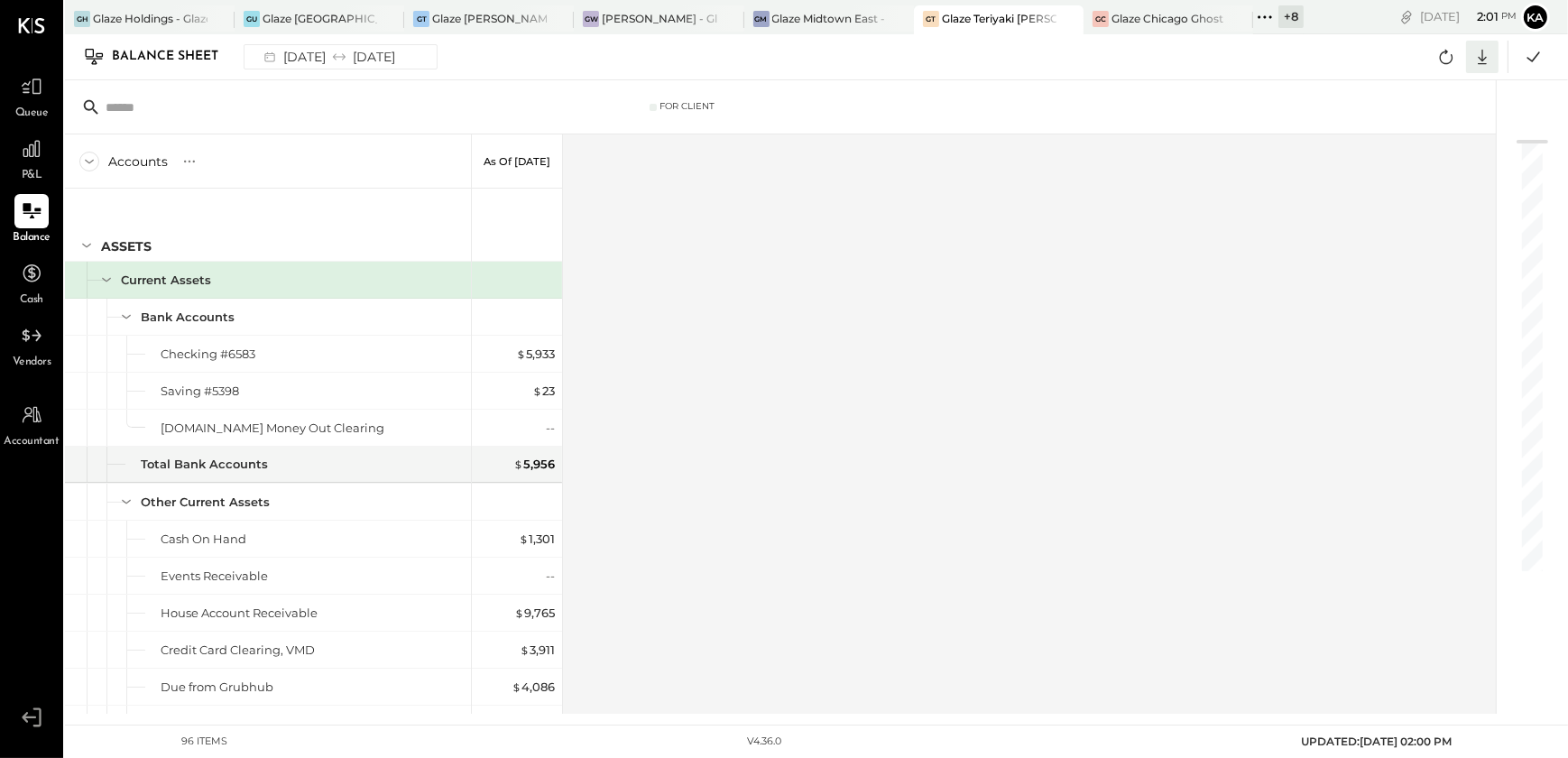
click at [1484, 56] on icon at bounding box center [1482, 57] width 24 height 24
click at [1451, 160] on div "Excel" at bounding box center [1425, 162] width 144 height 38
click at [1147, 26] on div "[PERSON_NAME] Chicago Ghost - West River Rice LLC" at bounding box center [1155, 18] width 143 height 16
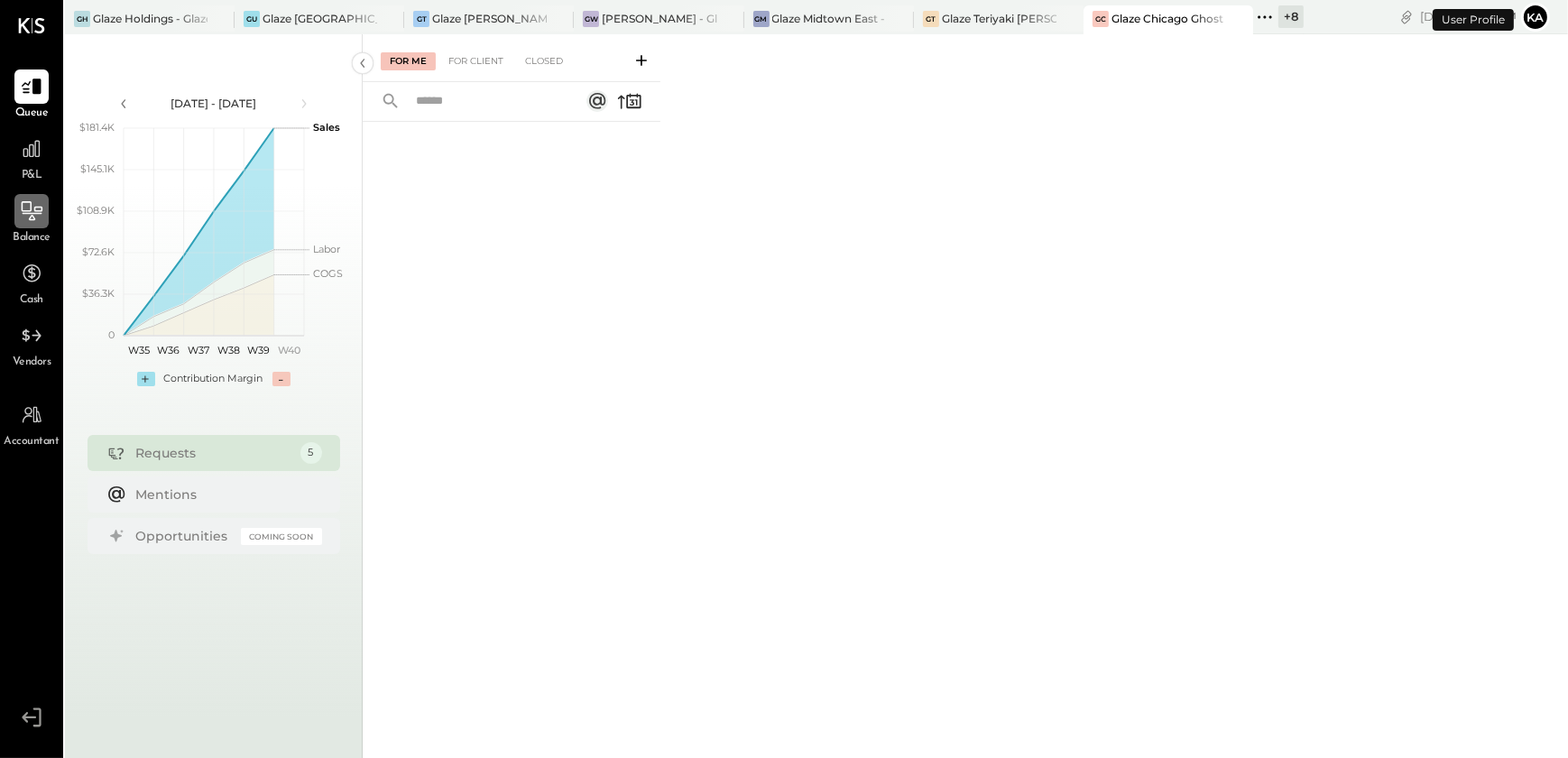
click at [31, 227] on div at bounding box center [31, 211] width 34 height 34
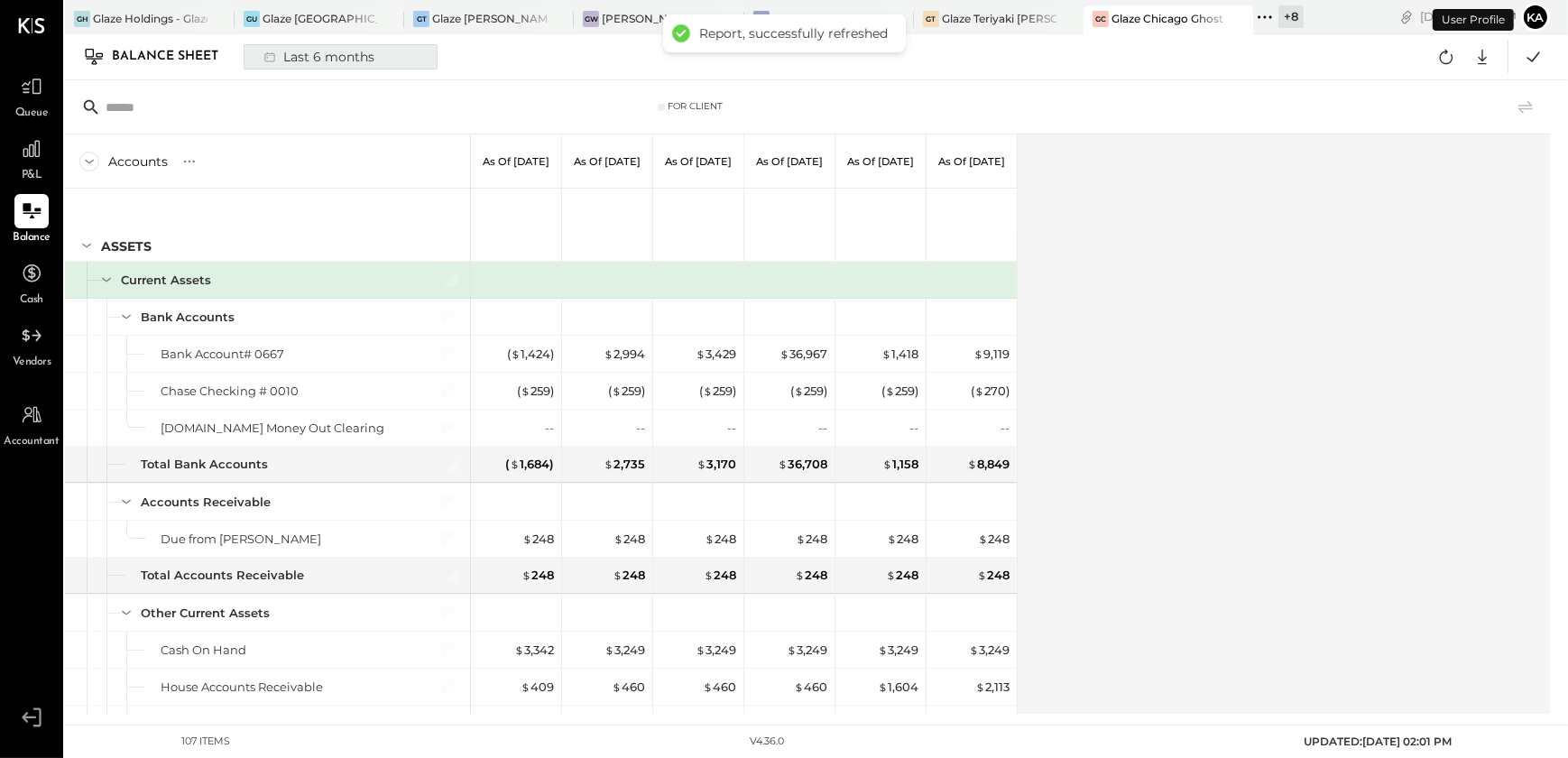
click at [308, 57] on div "Last 6 months" at bounding box center [318, 57] width 128 height 24
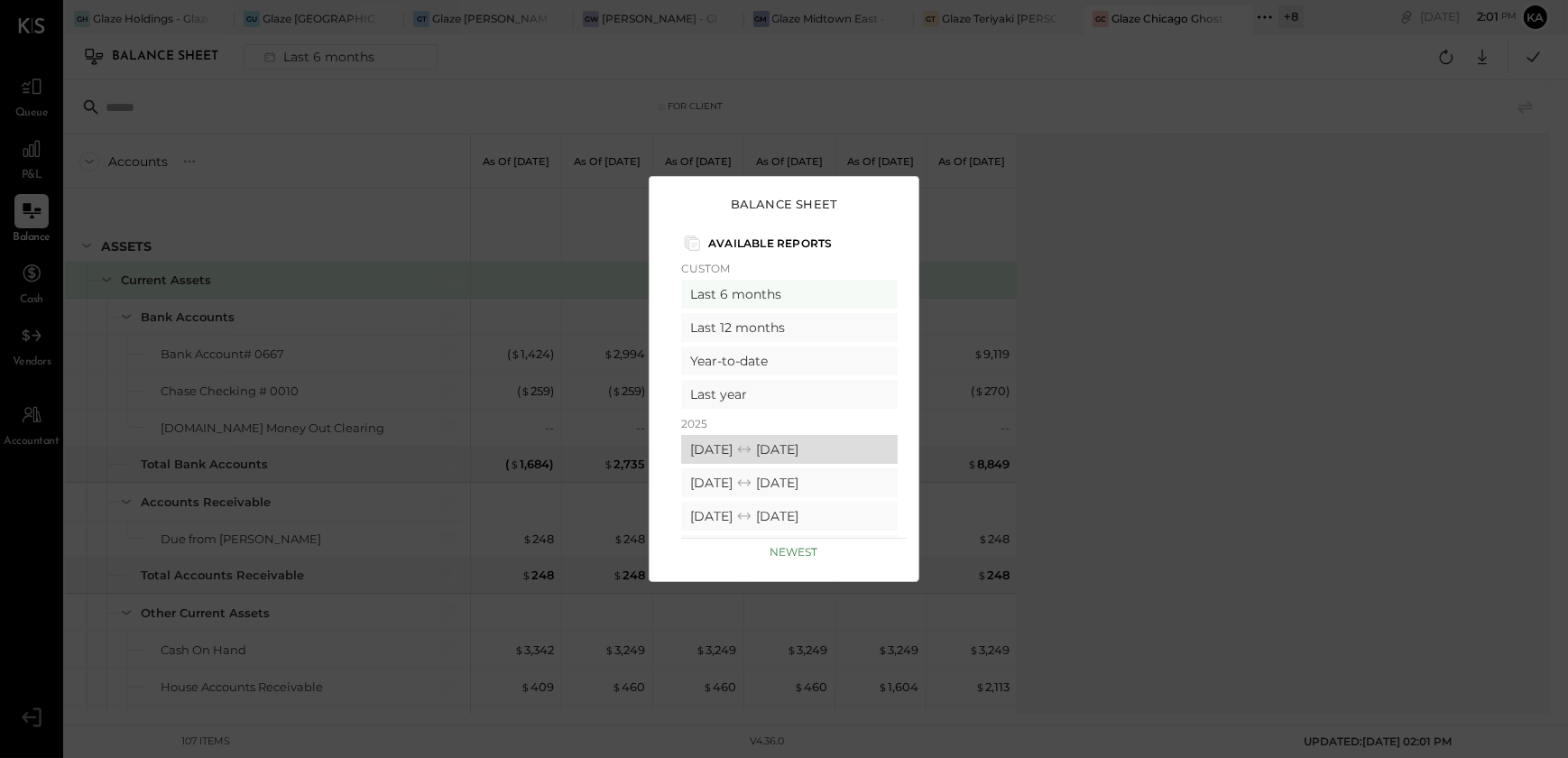
click at [746, 443] on div "[DATE] [DATE]" at bounding box center [789, 449] width 216 height 29
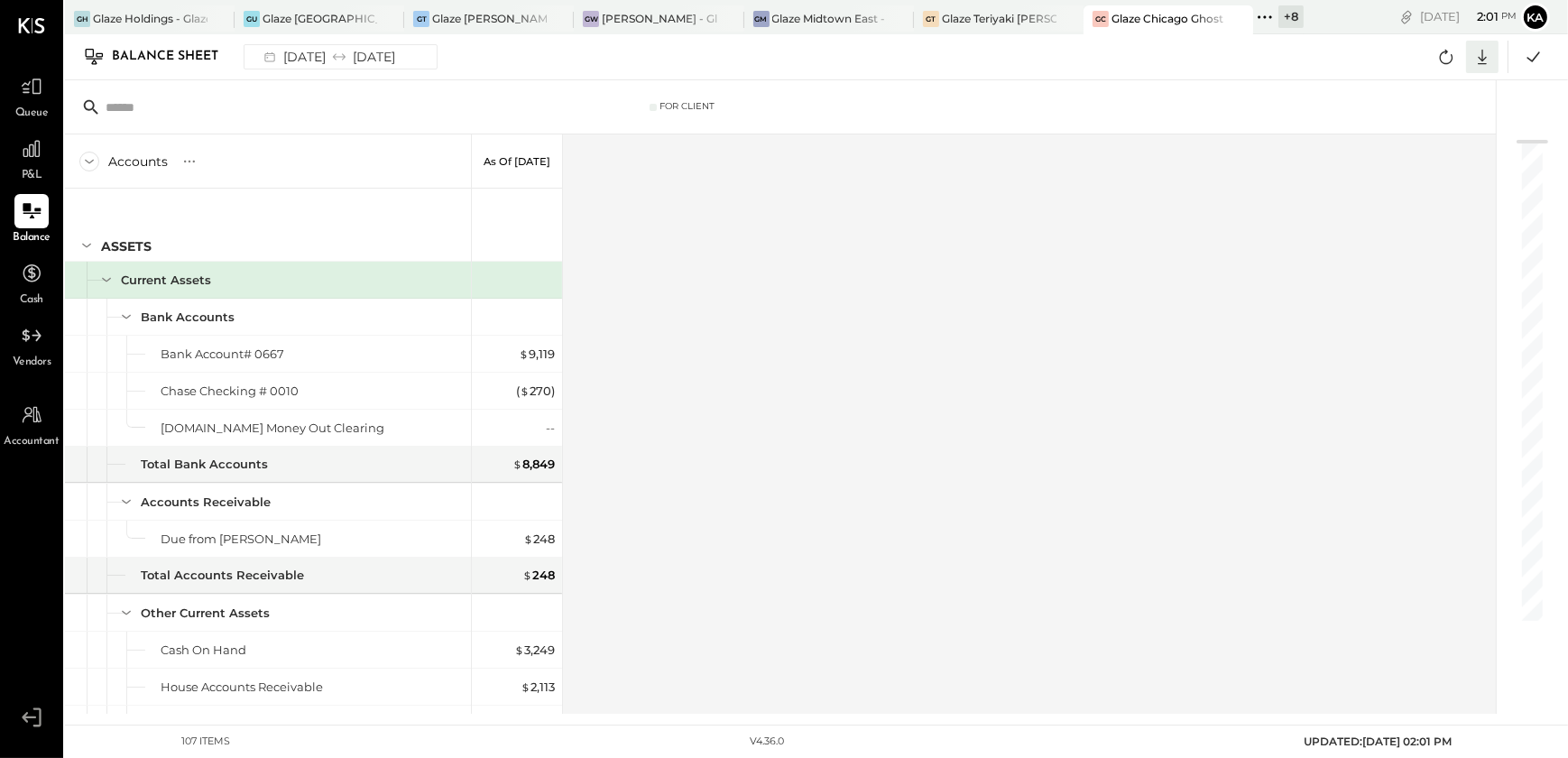
click at [1485, 54] on icon at bounding box center [1482, 57] width 24 height 24
click at [1429, 155] on div "Excel" at bounding box center [1425, 162] width 144 height 38
